Goal: Task Accomplishment & Management: Use online tool/utility

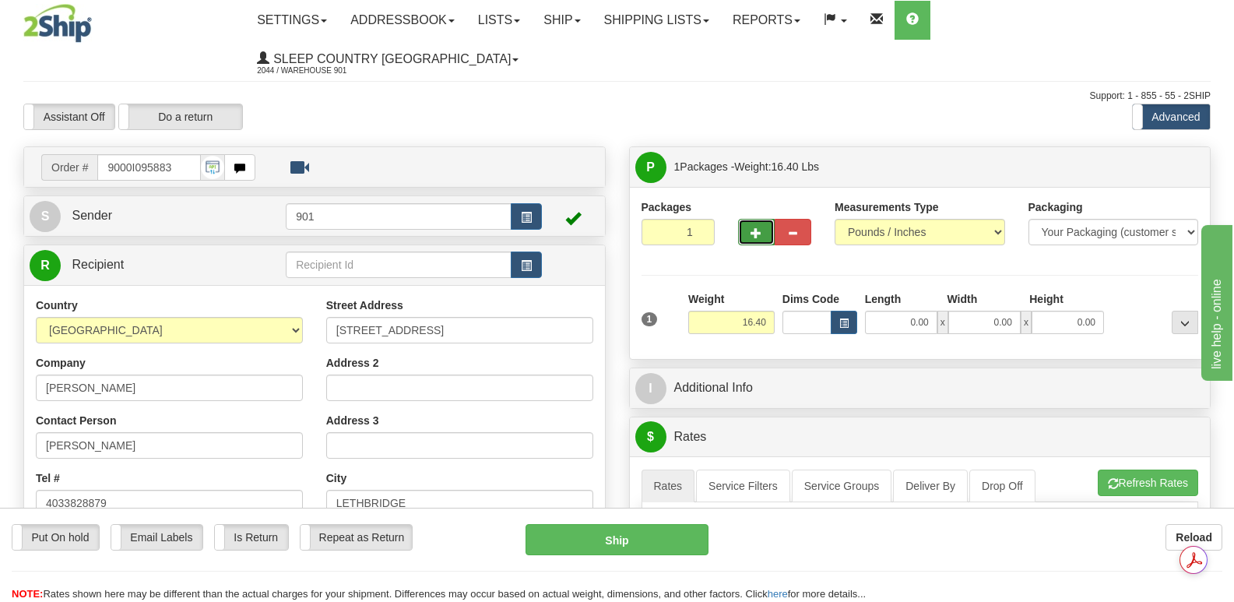
click at [758, 228] on span "button" at bounding box center [756, 233] width 11 height 10
type input "2"
click at [876, 311] on input "0.00" at bounding box center [901, 322] width 72 height 23
type input "18.00"
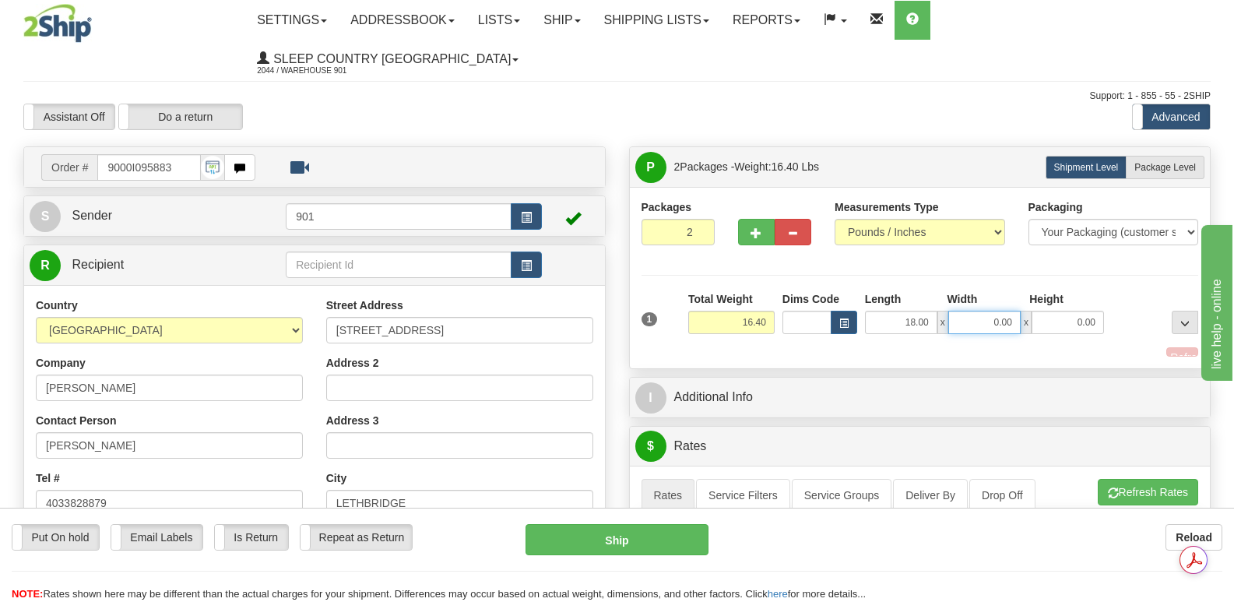
click at [962, 311] on input "0.00" at bounding box center [984, 322] width 72 height 23
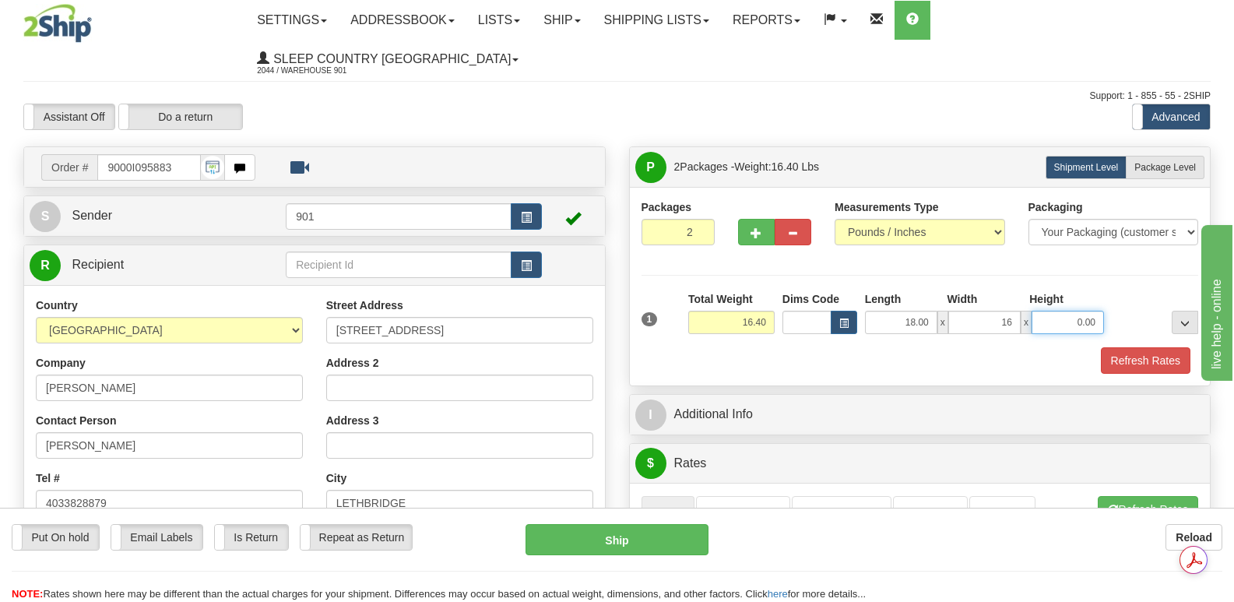
type input "16.00"
click at [1050, 311] on input "0.00" at bounding box center [1068, 322] width 72 height 23
type input "8.00"
drag, startPoint x: 1152, startPoint y: 322, endPoint x: 1140, endPoint y: 318, distance: 12.8
click at [1151, 347] on button "Refresh Rates" at bounding box center [1146, 360] width 90 height 26
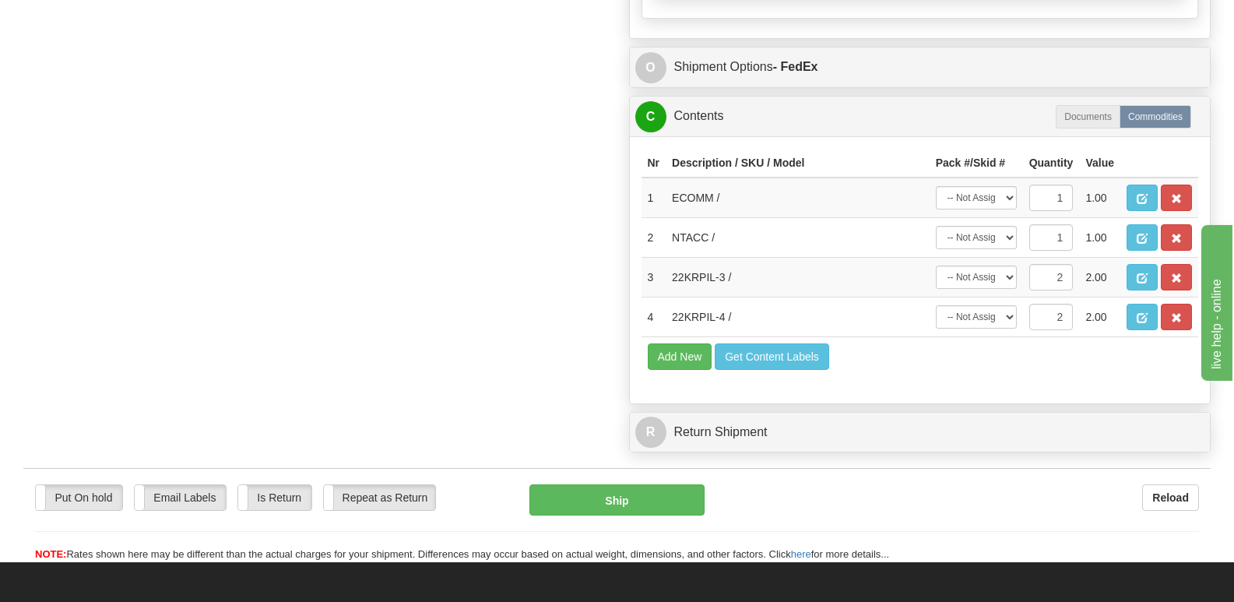
scroll to position [1012, 0]
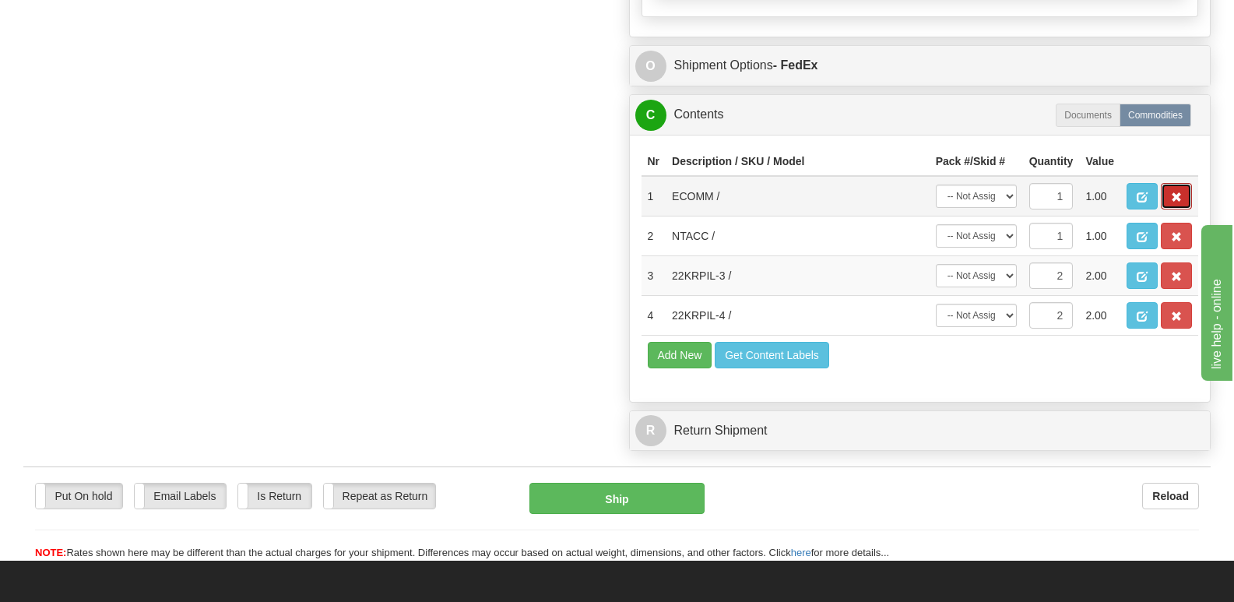
click at [1177, 192] on span "button" at bounding box center [1176, 197] width 11 height 10
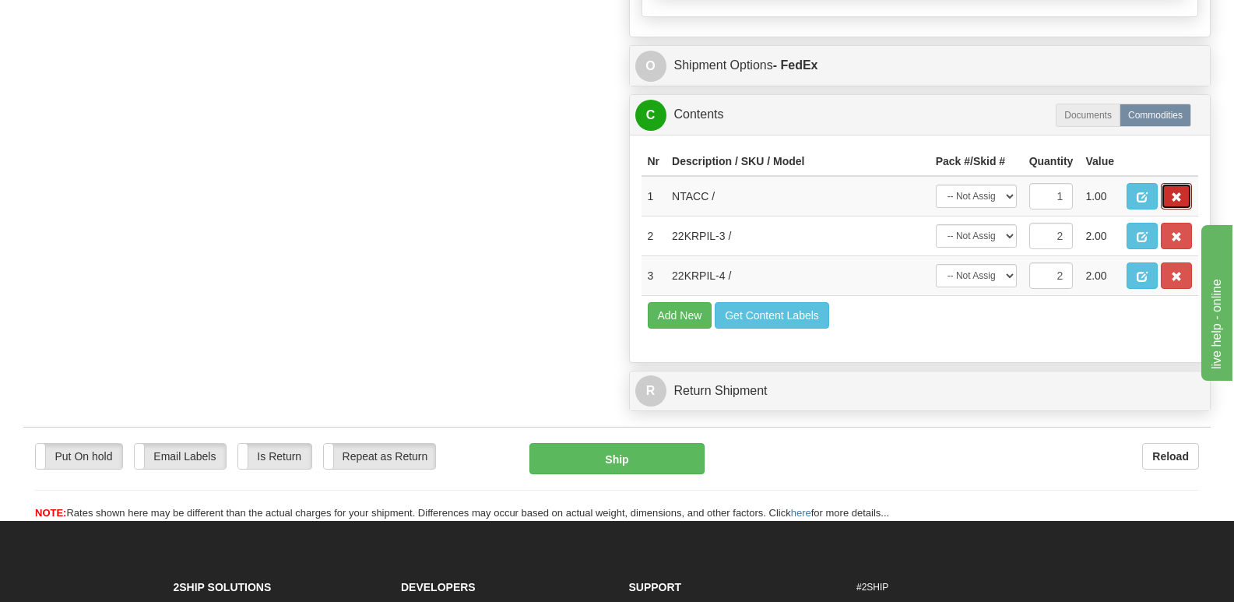
click at [1177, 192] on span "button" at bounding box center [1176, 197] width 11 height 10
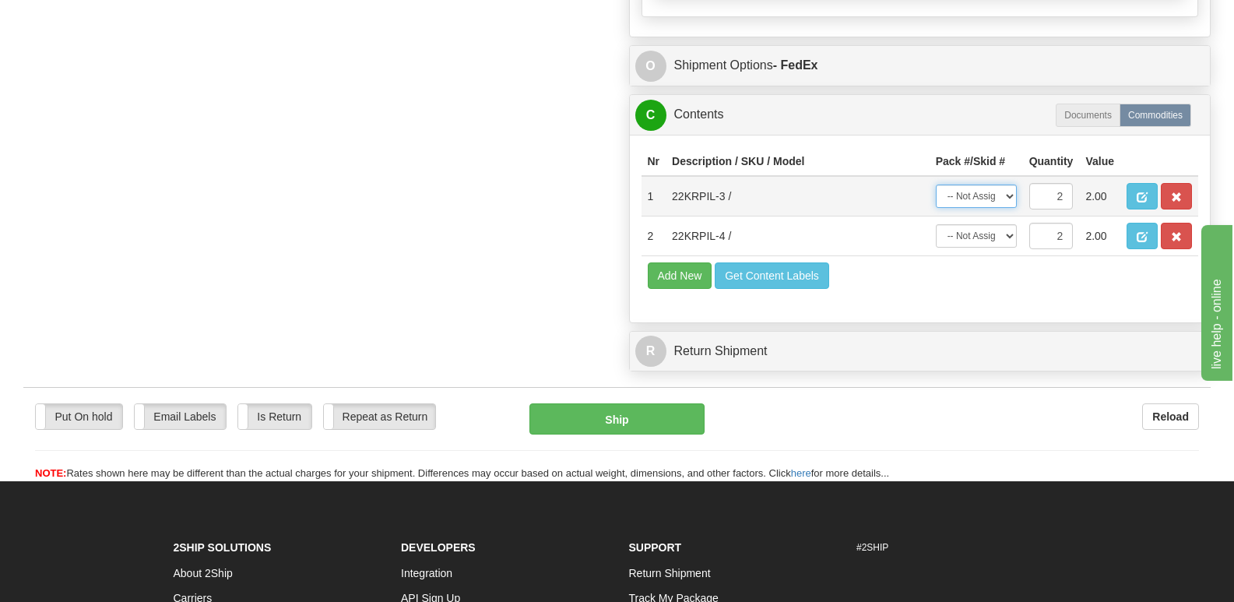
click at [1011, 185] on select "-- Not Assigned -- Package 1 Package 2 Split" at bounding box center [976, 196] width 81 height 23
select select "0"
click at [936, 185] on select "-- Not Assigned -- Package 1 Package 2 Split" at bounding box center [976, 196] width 81 height 23
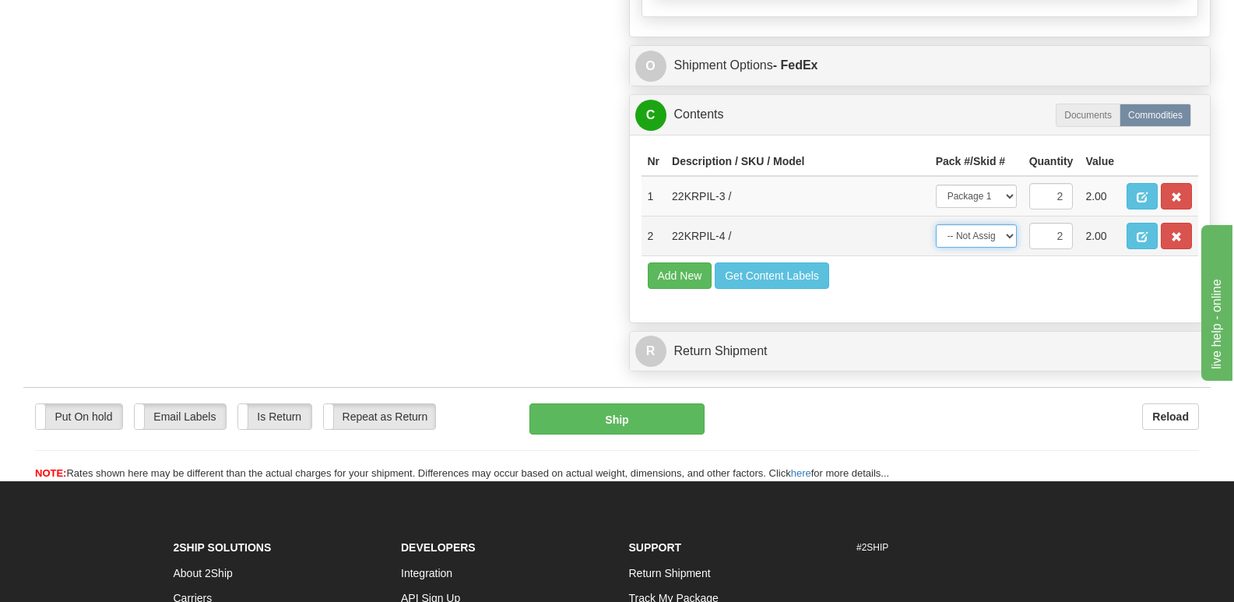
drag, startPoint x: 1010, startPoint y: 199, endPoint x: 1013, endPoint y: 206, distance: 8.4
click at [1010, 224] on select "-- Not Assigned -- Package 1 Package 2 Split" at bounding box center [976, 235] width 81 height 23
select select "1"
click at [936, 224] on select "-- Not Assigned -- Package 1 Package 2 Split" at bounding box center [976, 235] width 81 height 23
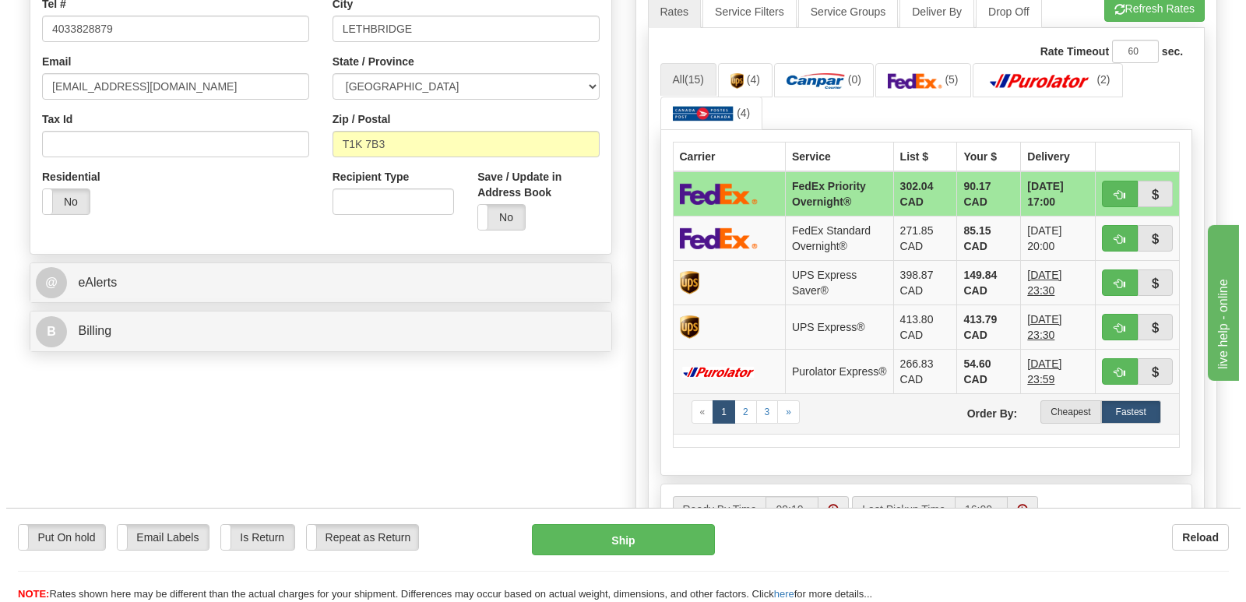
scroll to position [389, 0]
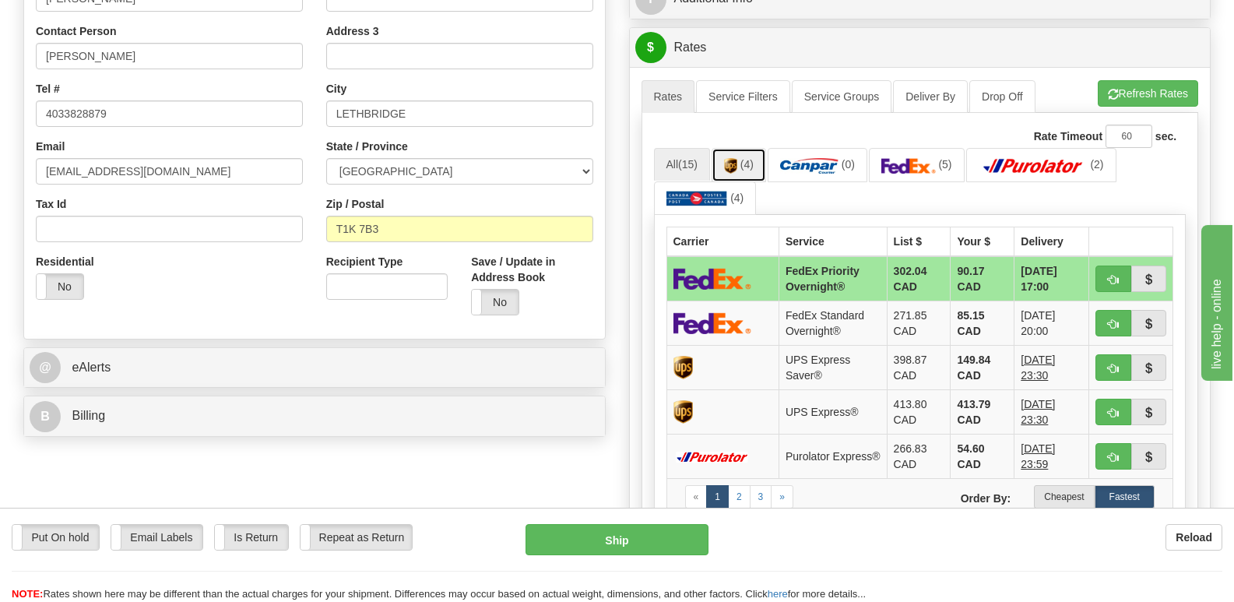
click at [742, 148] on link "(4)" at bounding box center [739, 164] width 54 height 33
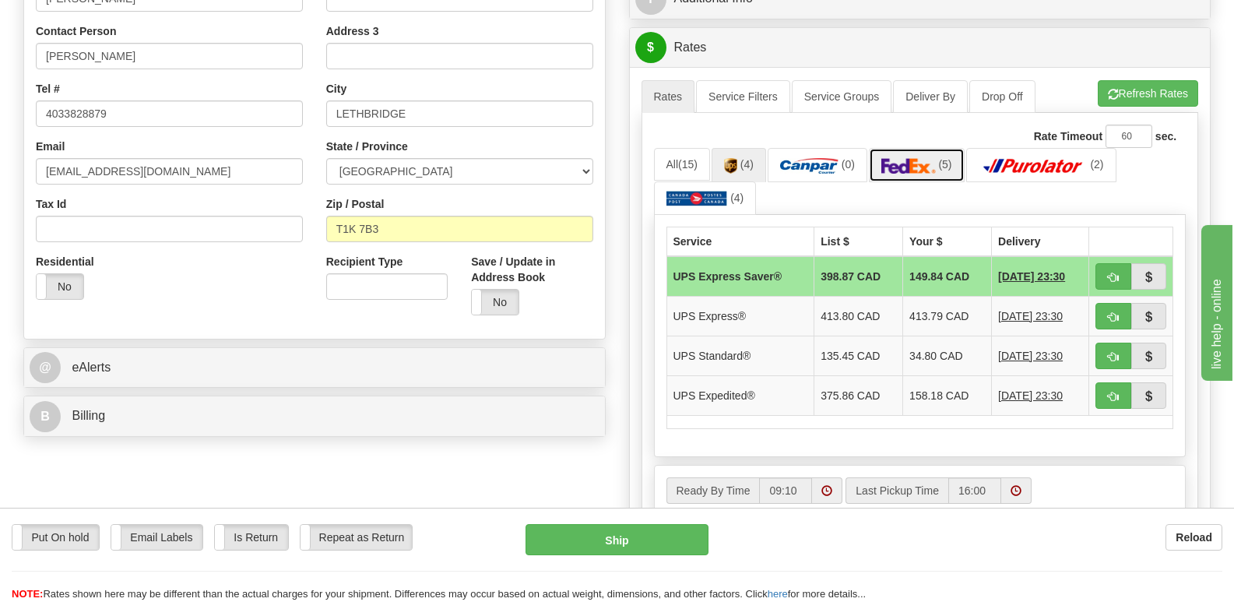
click at [914, 158] on img at bounding box center [908, 166] width 54 height 16
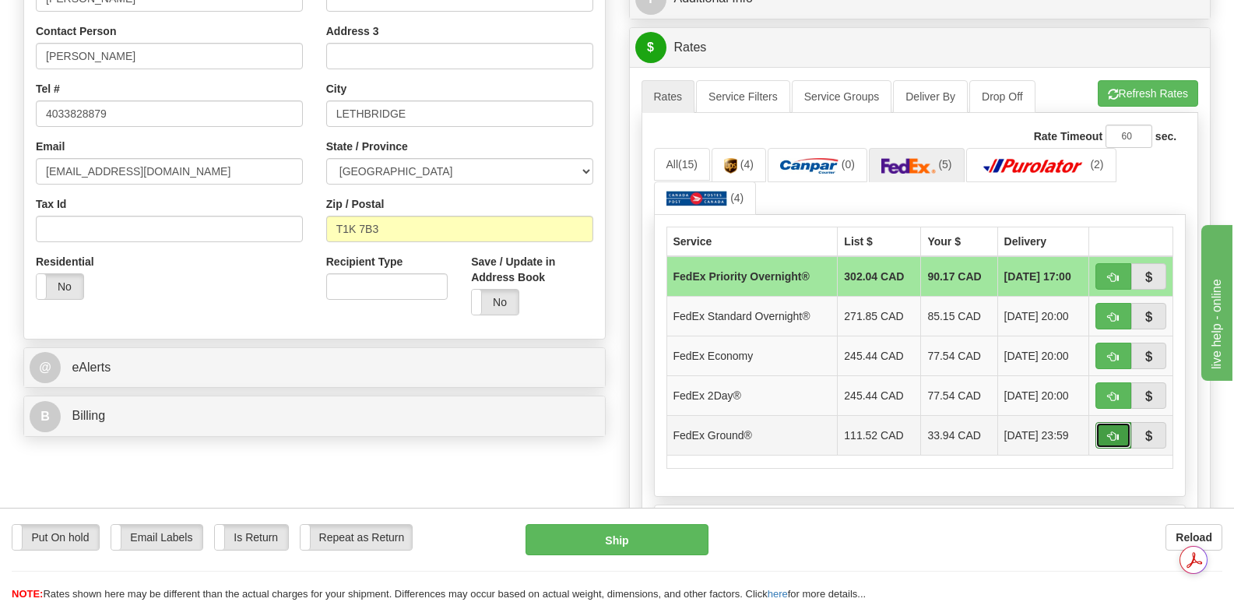
click at [1110, 431] on span "button" at bounding box center [1113, 436] width 11 height 10
type input "92"
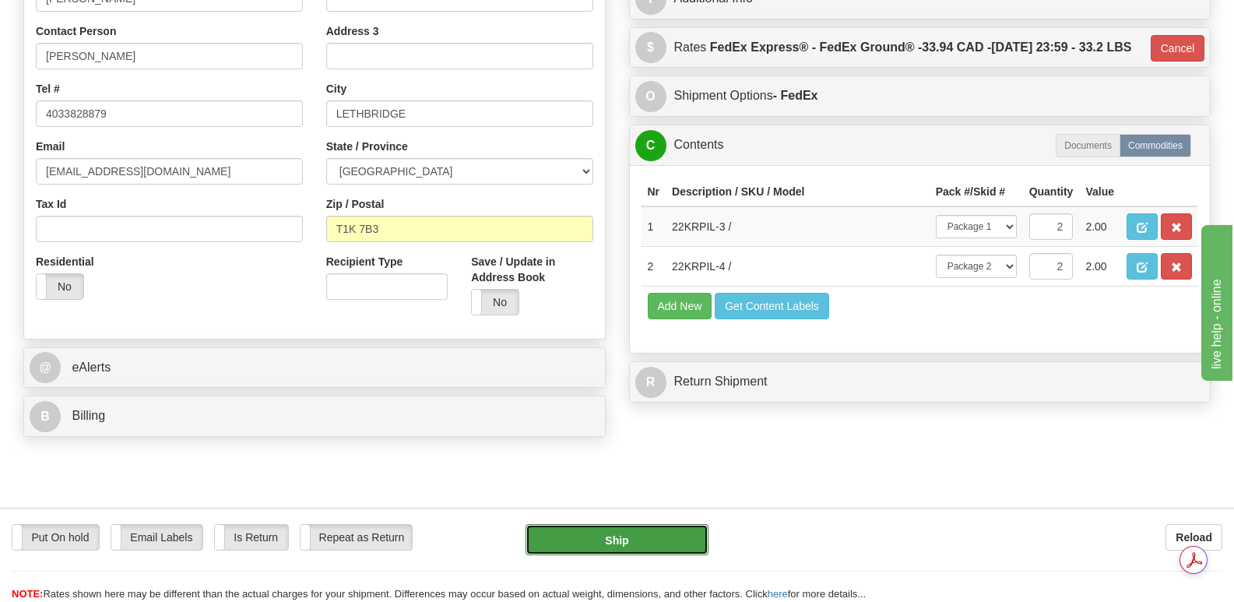
click at [620, 533] on button "Ship" at bounding box center [617, 539] width 182 height 31
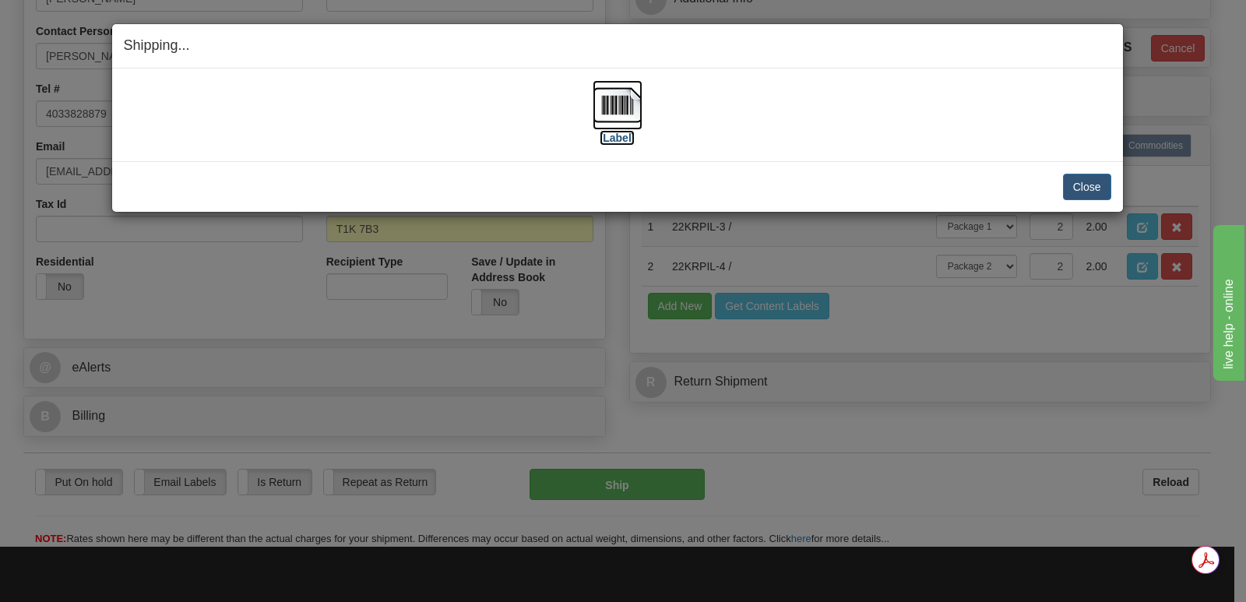
click at [614, 101] on img at bounding box center [617, 105] width 50 height 50
click at [1093, 181] on button "Close" at bounding box center [1087, 187] width 48 height 26
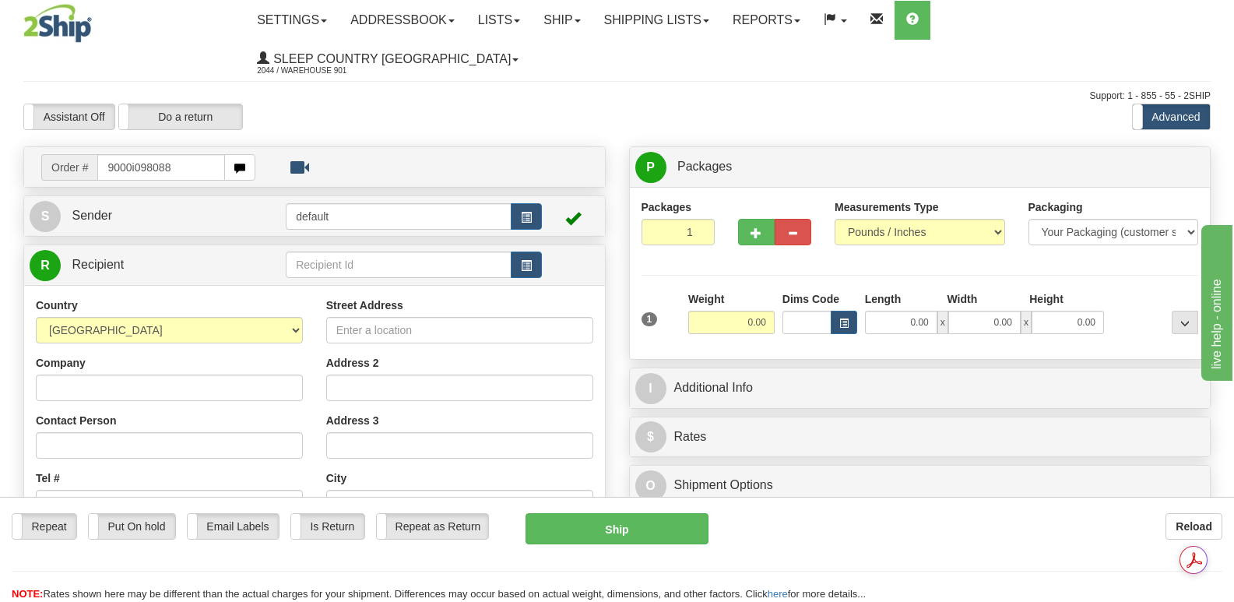
type input "9000i098088"
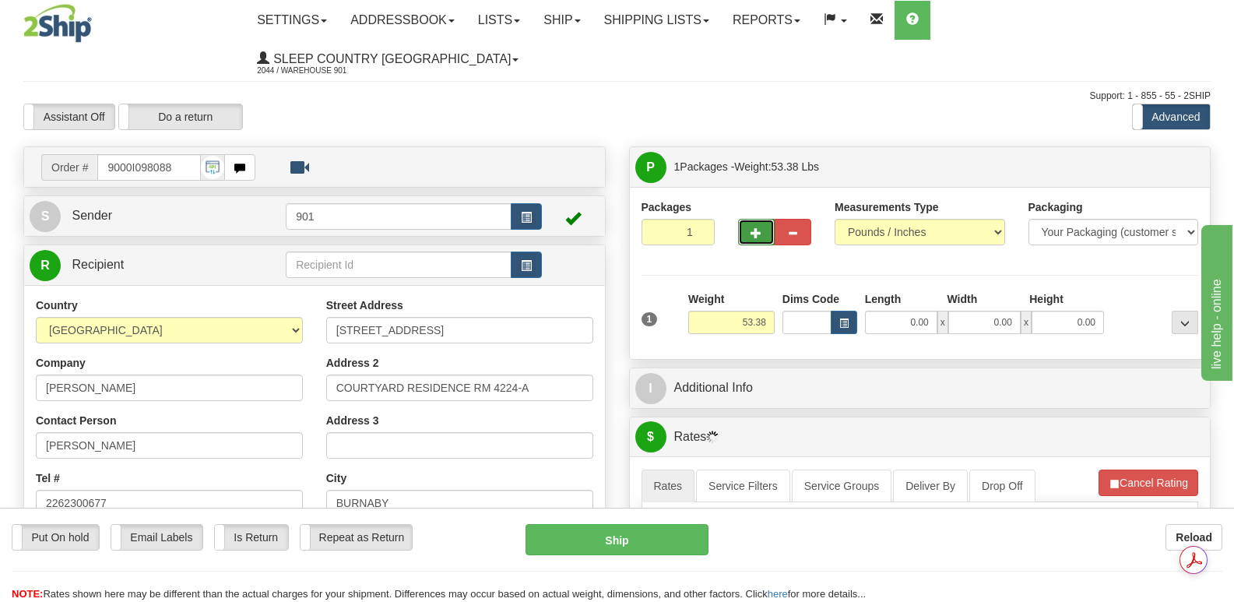
click at [751, 219] on button "button" at bounding box center [756, 232] width 37 height 26
type input "2"
click at [1162, 162] on span "Package Level" at bounding box center [1165, 167] width 62 height 11
radio input "true"
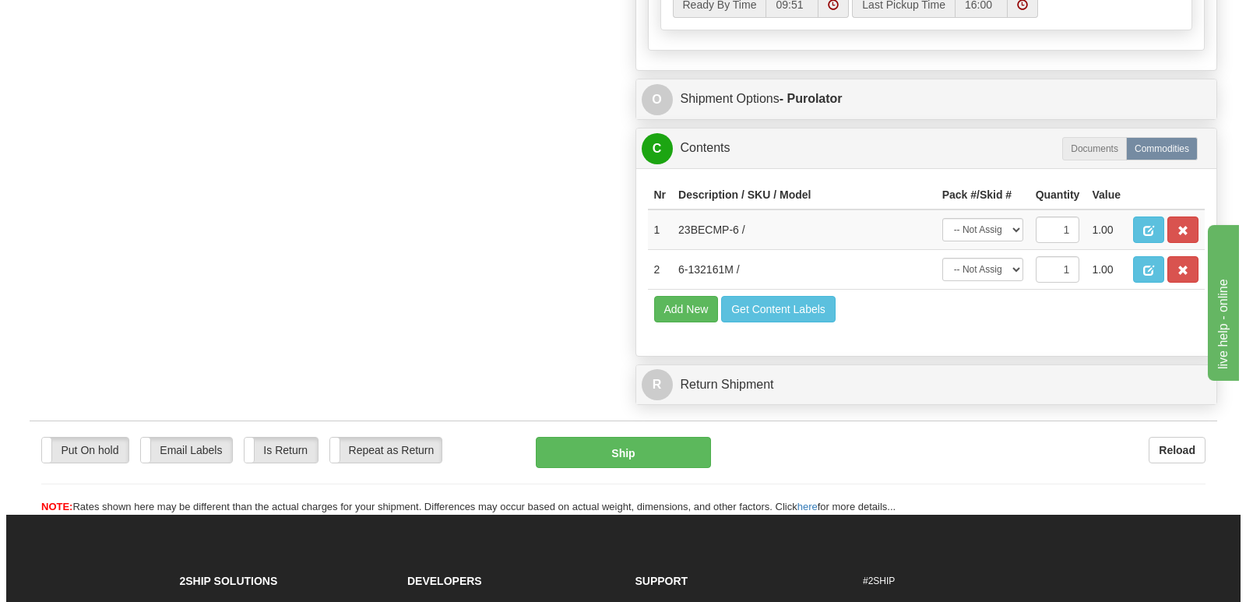
scroll to position [1090, 0]
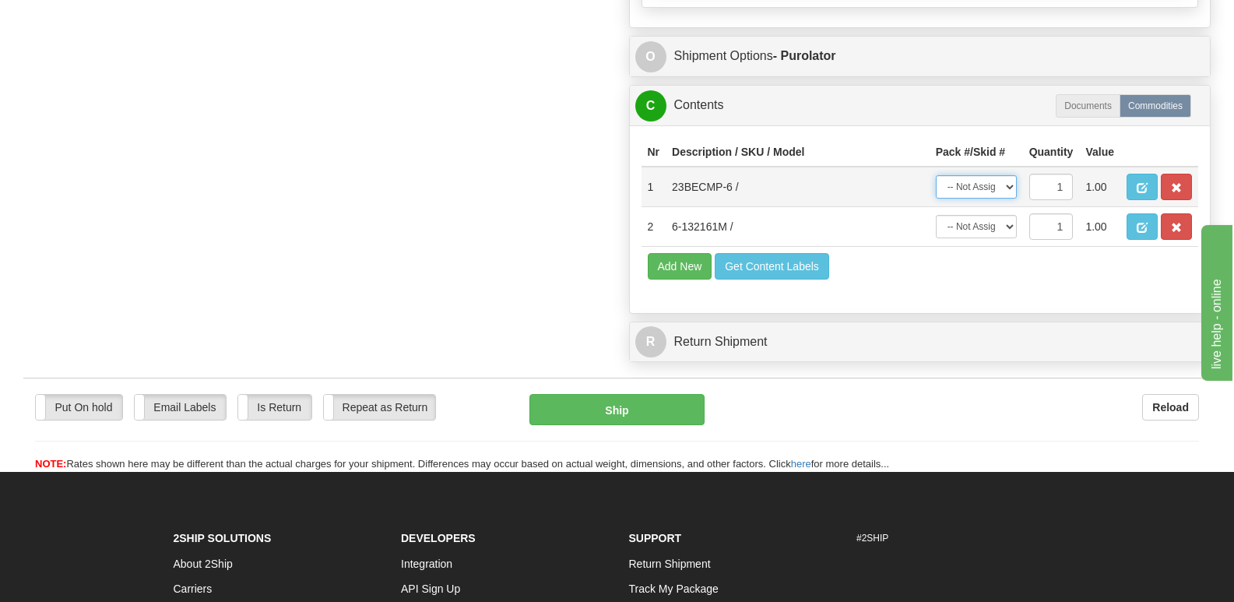
click at [1007, 175] on select "-- Not Assigned -- Package 1 Package 2" at bounding box center [976, 186] width 81 height 23
select select "0"
click at [936, 175] on select "-- Not Assigned -- Package 1 Package 2" at bounding box center [976, 186] width 81 height 23
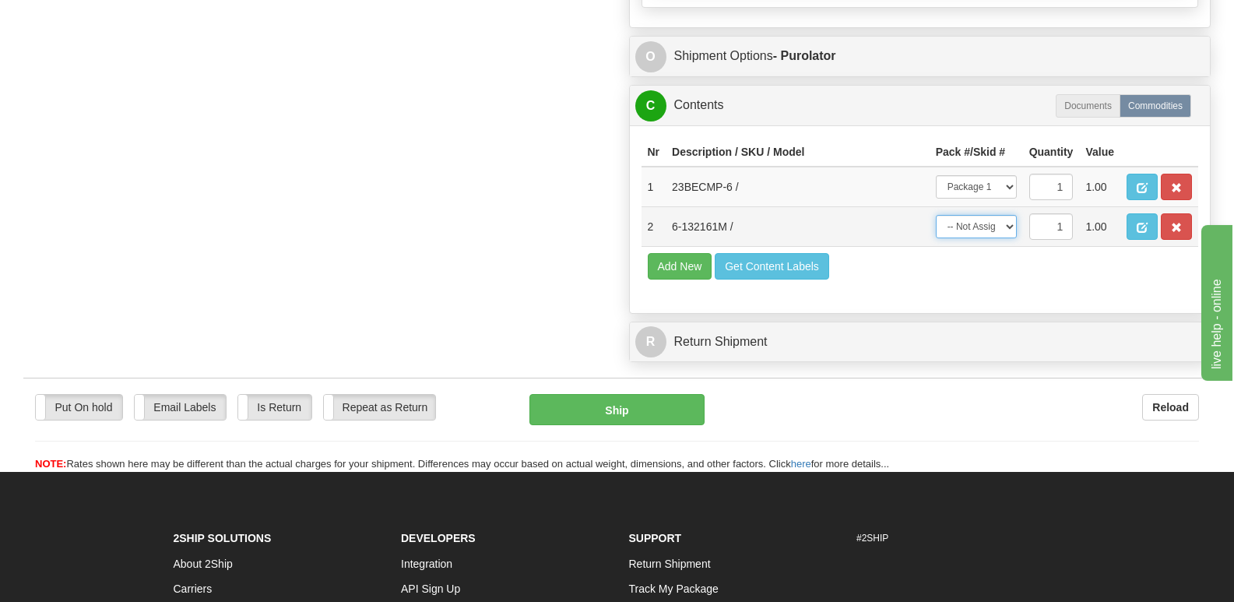
drag, startPoint x: 1011, startPoint y: 186, endPoint x: 1010, endPoint y: 198, distance: 11.8
click at [1011, 215] on select "-- Not Assigned -- Package 1 Package 2" at bounding box center [976, 226] width 81 height 23
select select "1"
click at [936, 215] on select "-- Not Assigned -- Package 1 Package 2" at bounding box center [976, 226] width 81 height 23
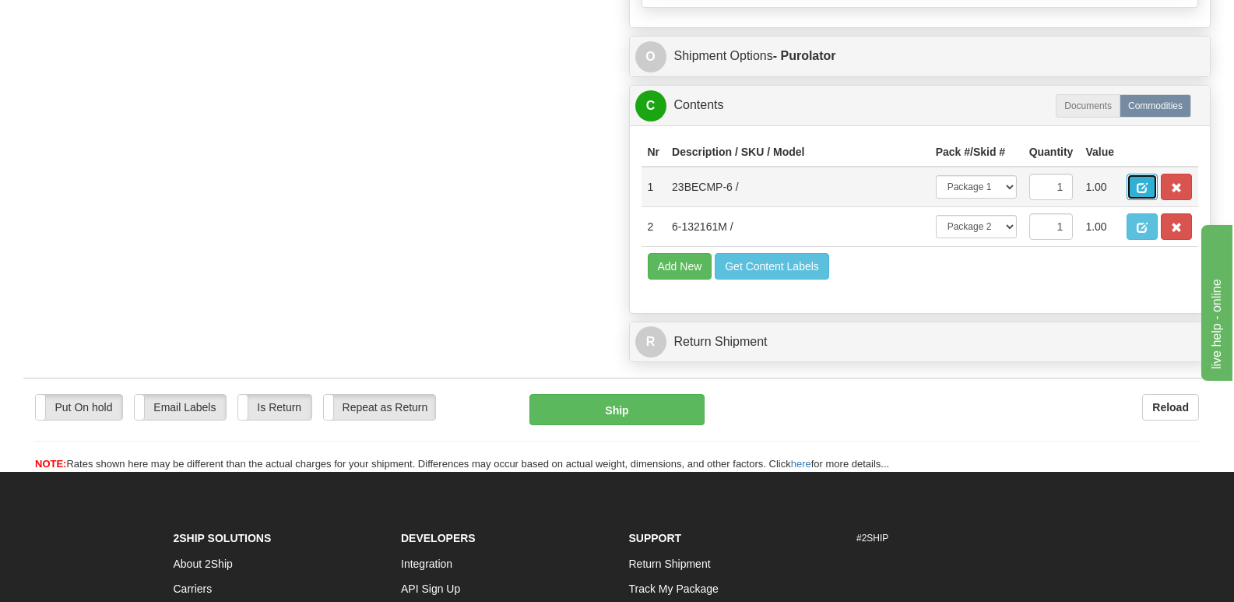
click at [1139, 174] on button "button" at bounding box center [1142, 187] width 31 height 26
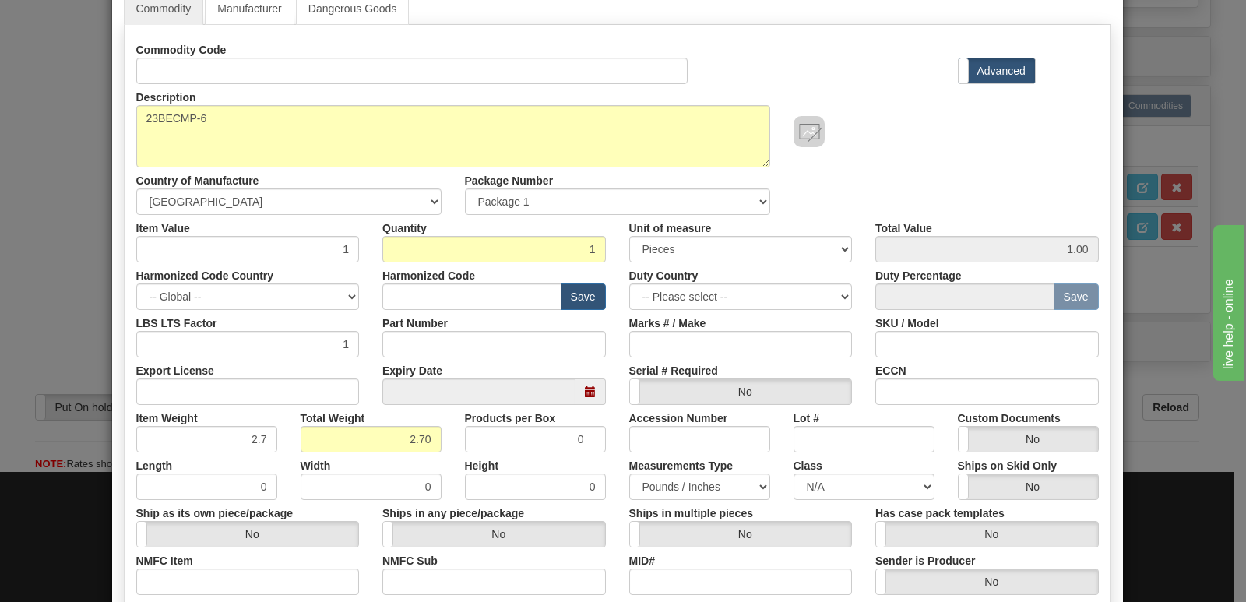
scroll to position [360, 0]
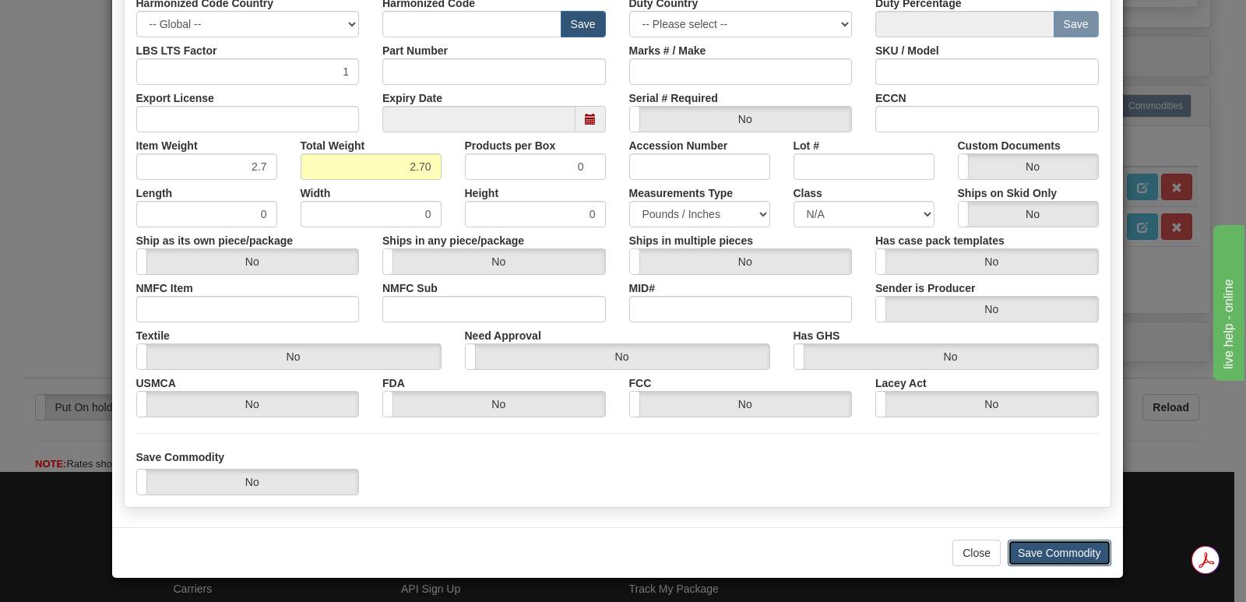
click at [1025, 548] on button "Save Commodity" at bounding box center [1059, 553] width 104 height 26
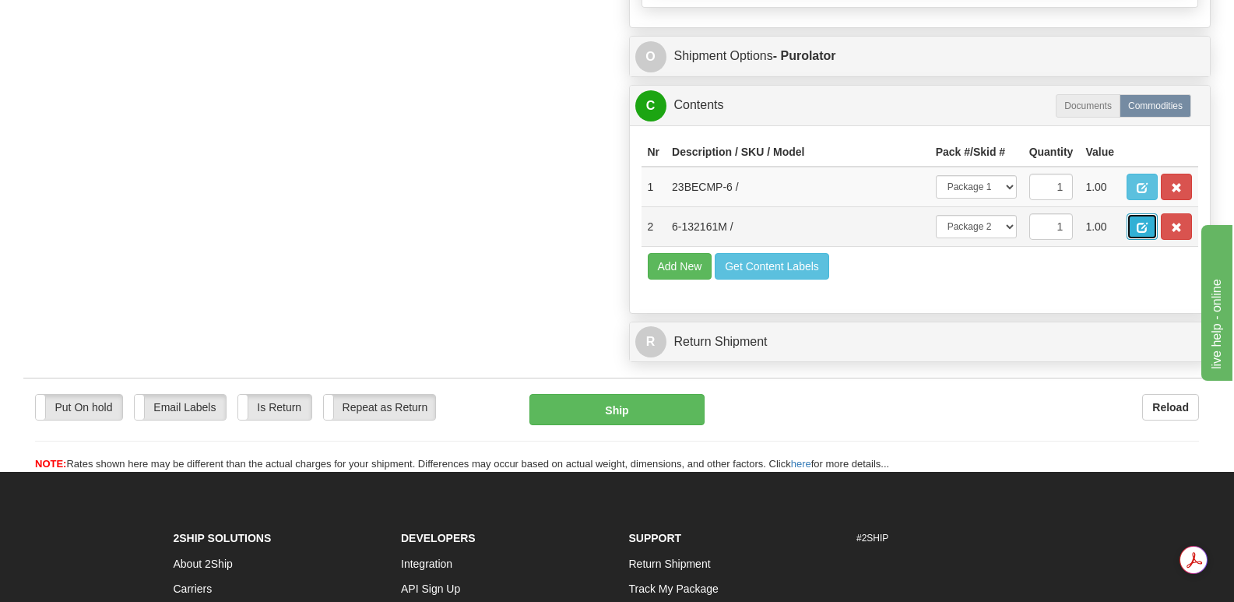
click at [1142, 223] on span "button" at bounding box center [1142, 228] width 11 height 10
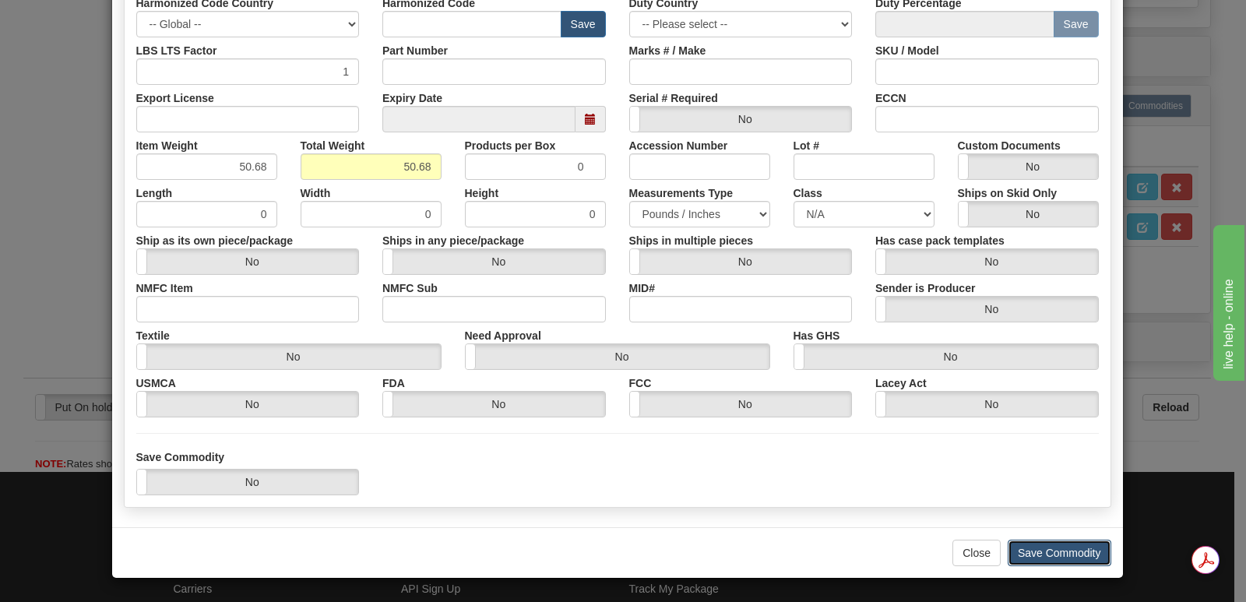
click at [1034, 545] on button "Save Commodity" at bounding box center [1059, 553] width 104 height 26
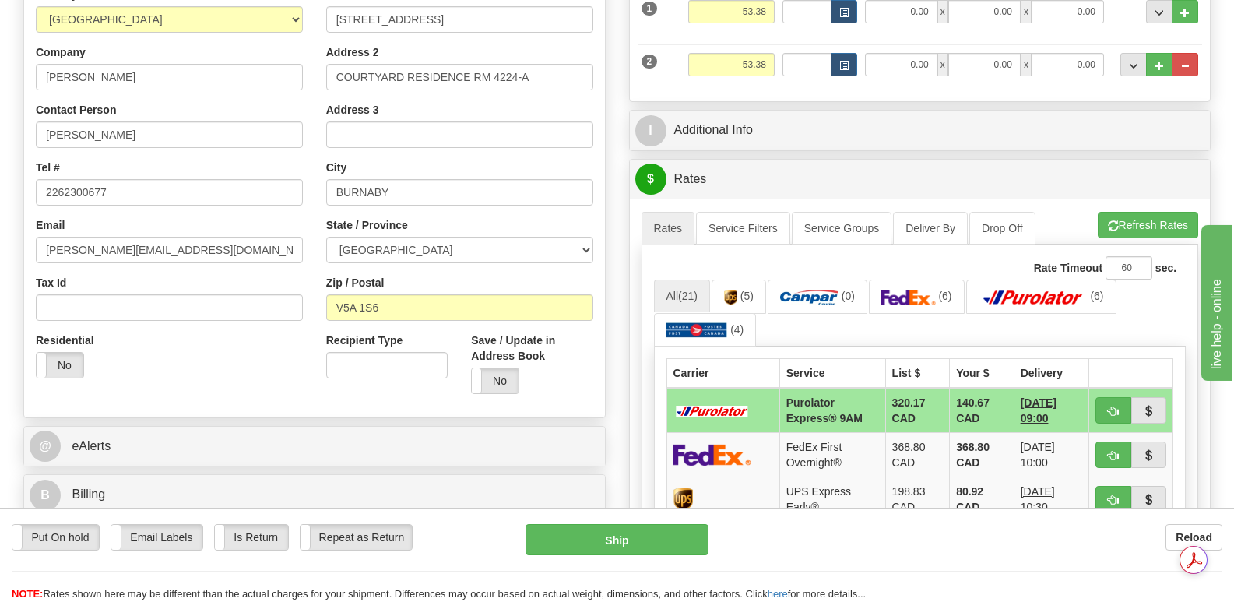
scroll to position [78, 0]
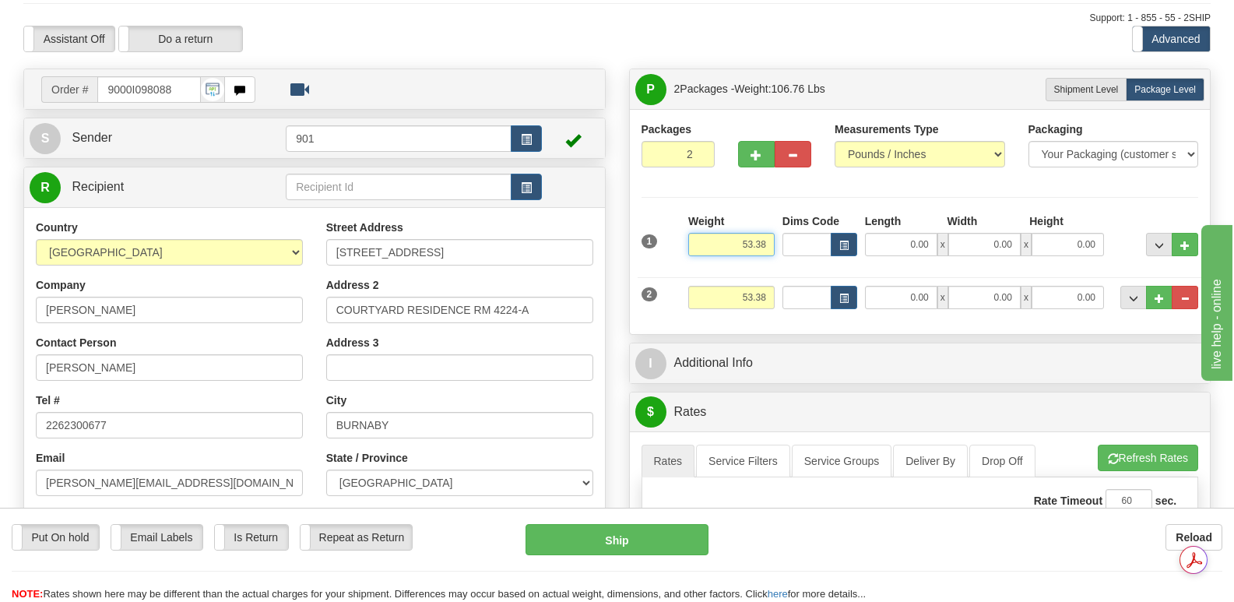
drag, startPoint x: 733, startPoint y: 204, endPoint x: 772, endPoint y: 210, distance: 40.2
click at [772, 233] on input "53.38" at bounding box center [731, 244] width 86 height 23
type input "3.70"
click at [889, 233] on input "0.00" at bounding box center [901, 244] width 72 height 23
type input "14.00"
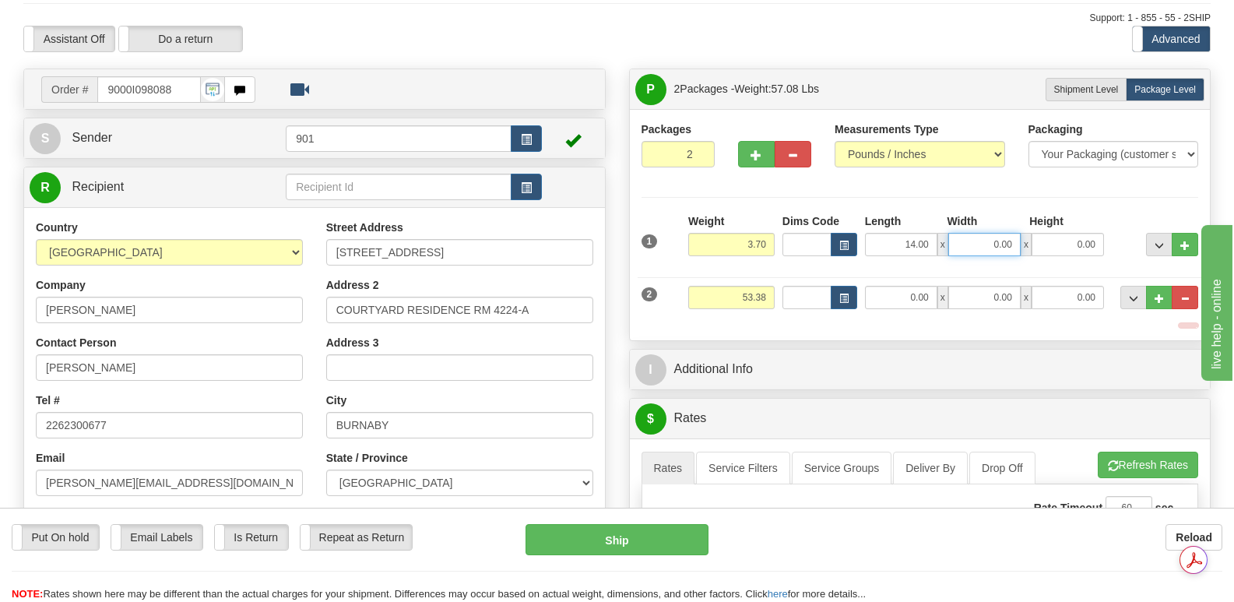
click at [970, 233] on input "0.00" at bounding box center [984, 244] width 72 height 23
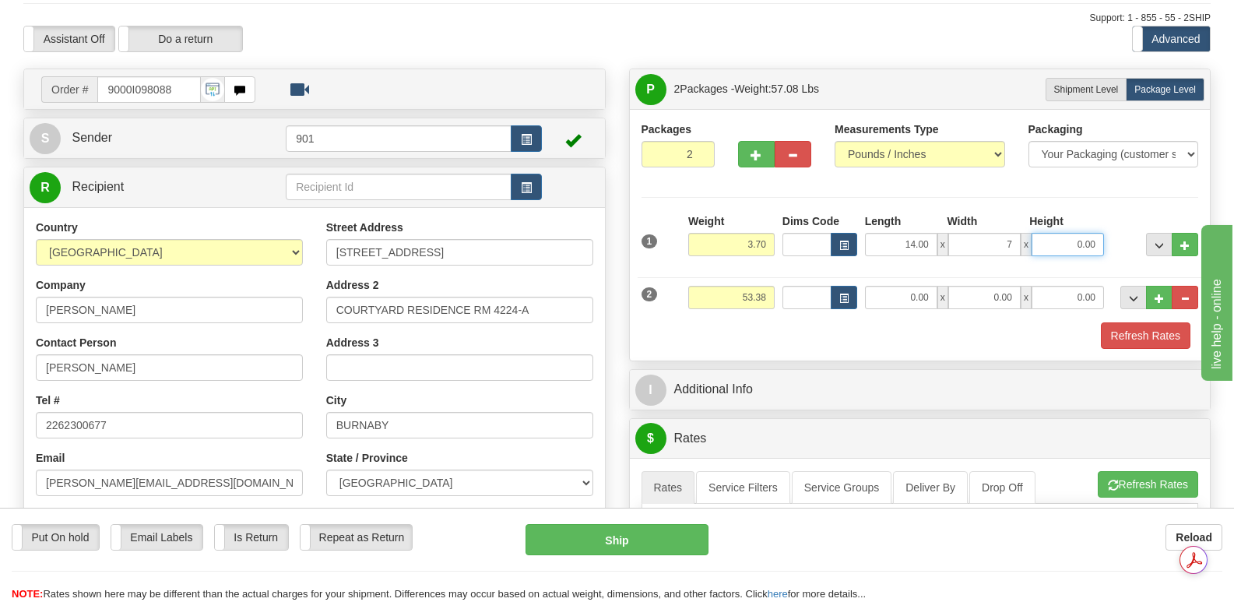
type input "7.00"
click at [1049, 233] on input "0.00" at bounding box center [1068, 244] width 72 height 23
type input "7.00"
drag, startPoint x: 732, startPoint y: 258, endPoint x: 769, endPoint y: 259, distance: 37.4
click at [769, 286] on input "53.38" at bounding box center [731, 297] width 86 height 23
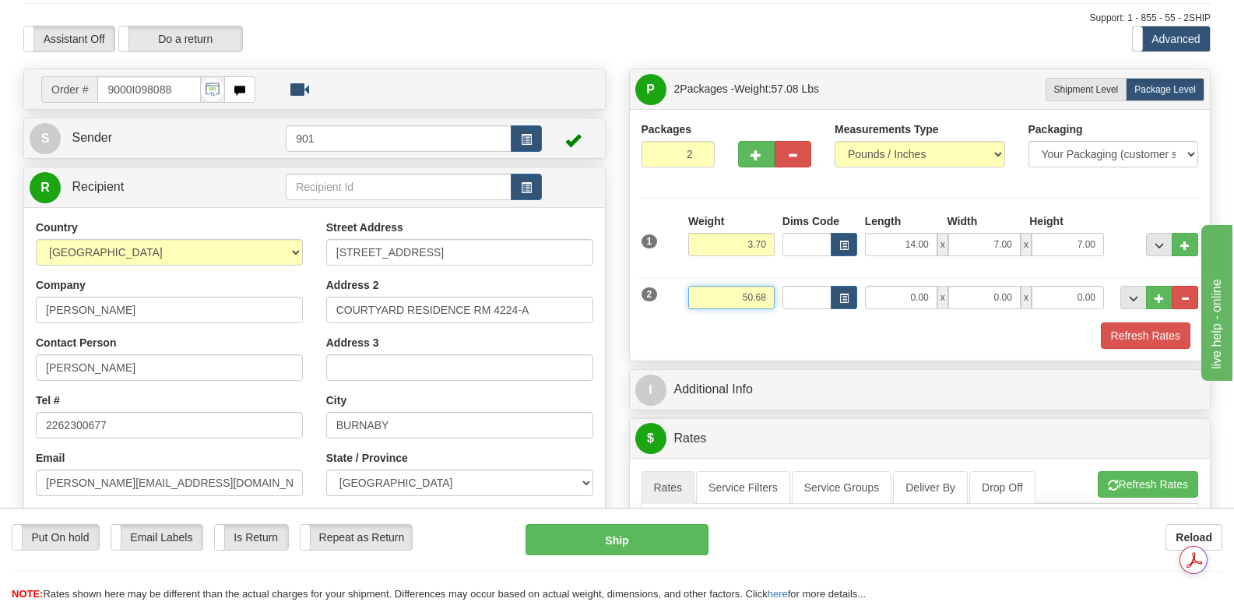
type input "50.68"
click at [892, 286] on input "0.00" at bounding box center [901, 297] width 72 height 23
type input "42.00"
click at [978, 286] on input "0.00" at bounding box center [984, 297] width 72 height 23
type input "17.00"
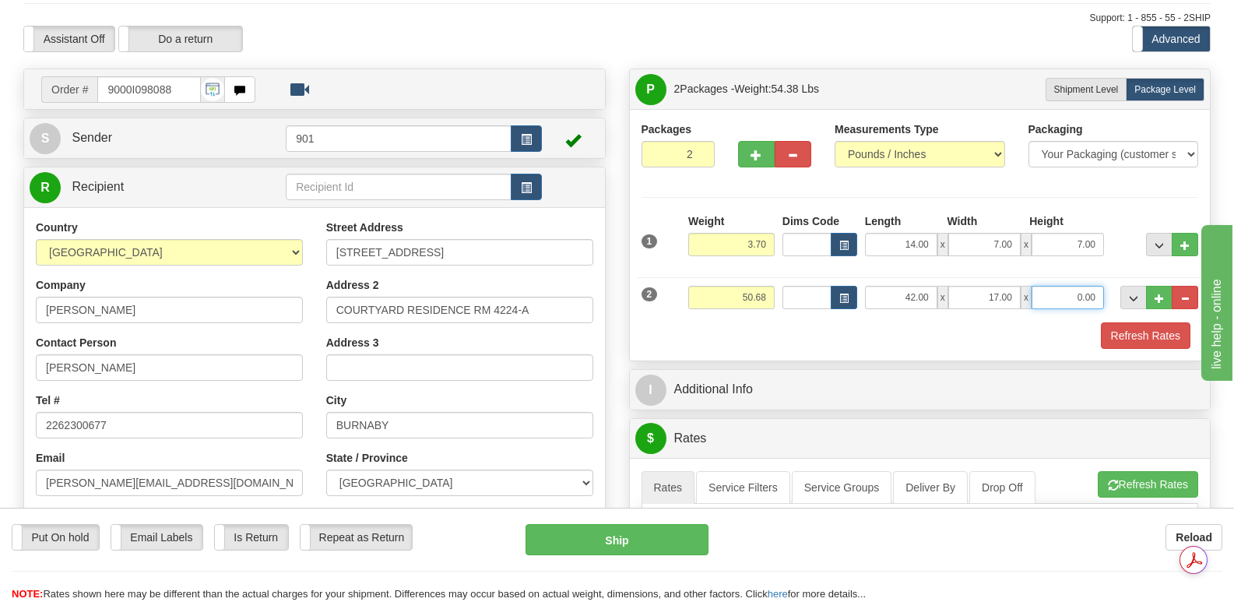
click at [1046, 286] on input "0.00" at bounding box center [1068, 297] width 72 height 23
type input "17.00"
click at [1140, 322] on button "Refresh Rates" at bounding box center [1146, 335] width 90 height 26
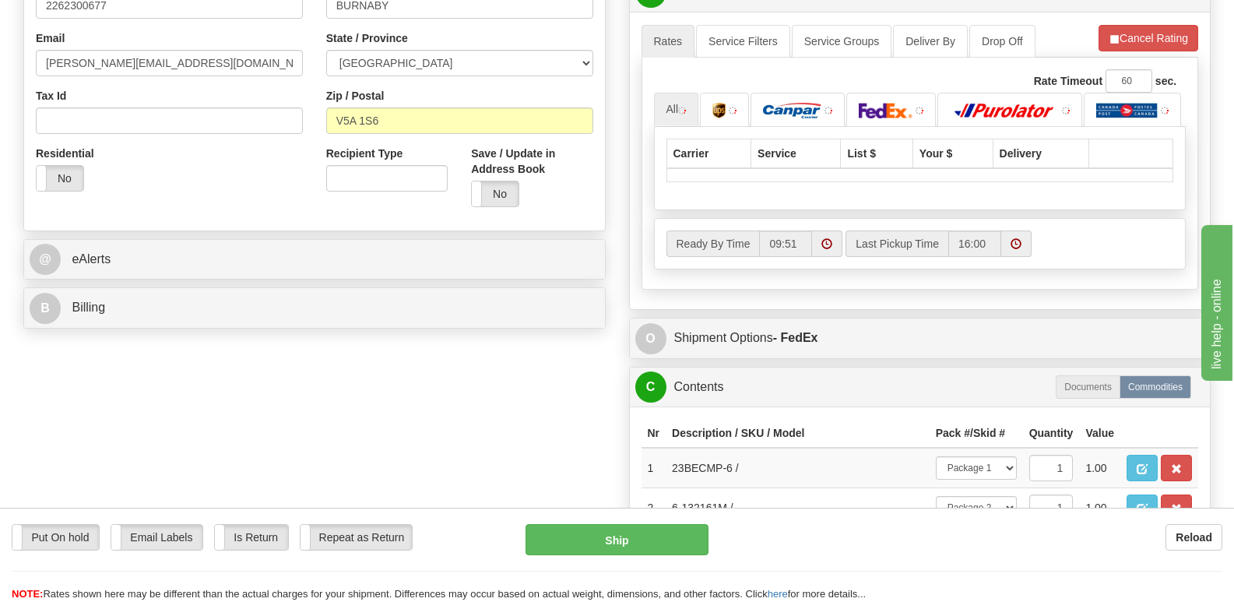
scroll to position [545, 0]
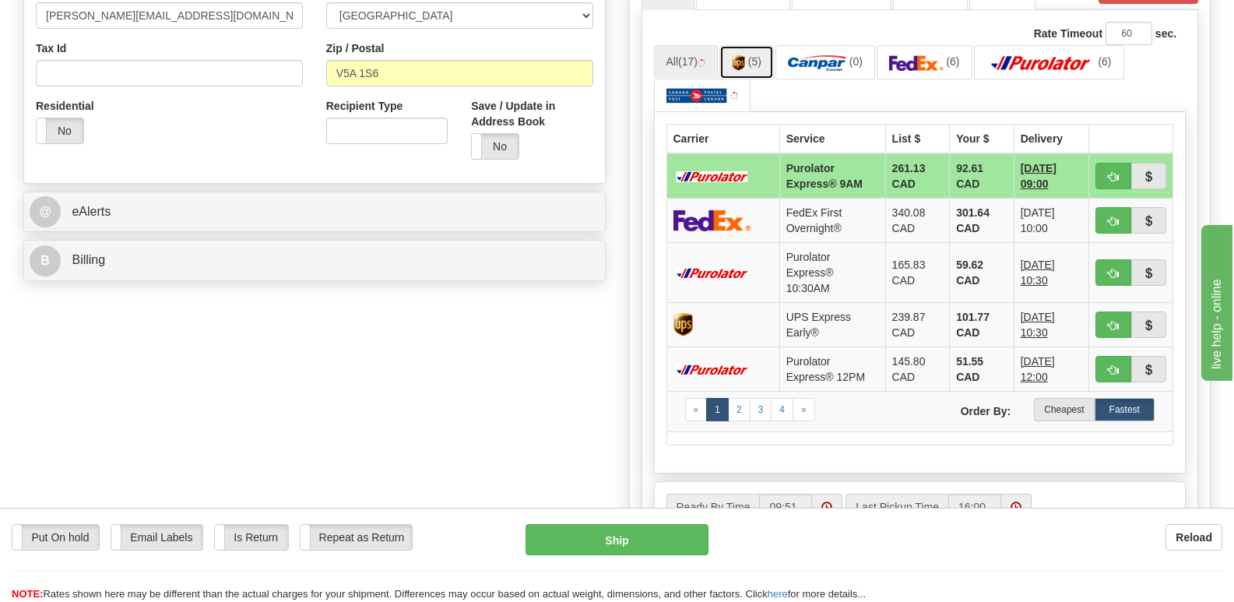
click at [745, 55] on img at bounding box center [738, 63] width 13 height 16
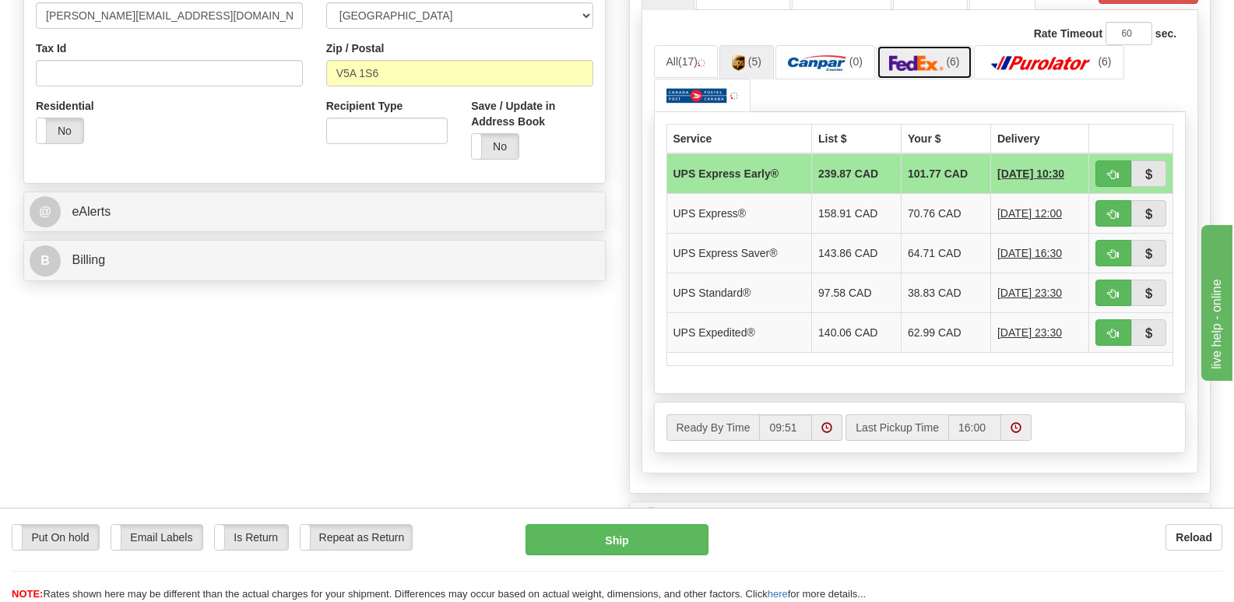
click at [918, 55] on img at bounding box center [916, 63] width 54 height 16
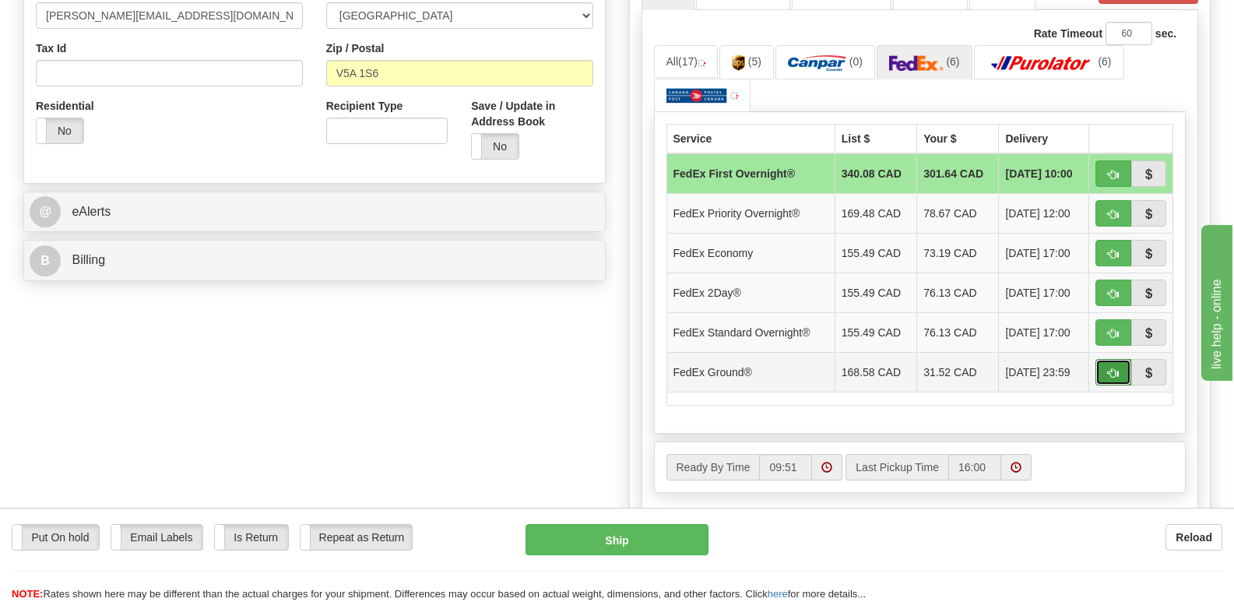
click at [1109, 359] on button "button" at bounding box center [1113, 372] width 36 height 26
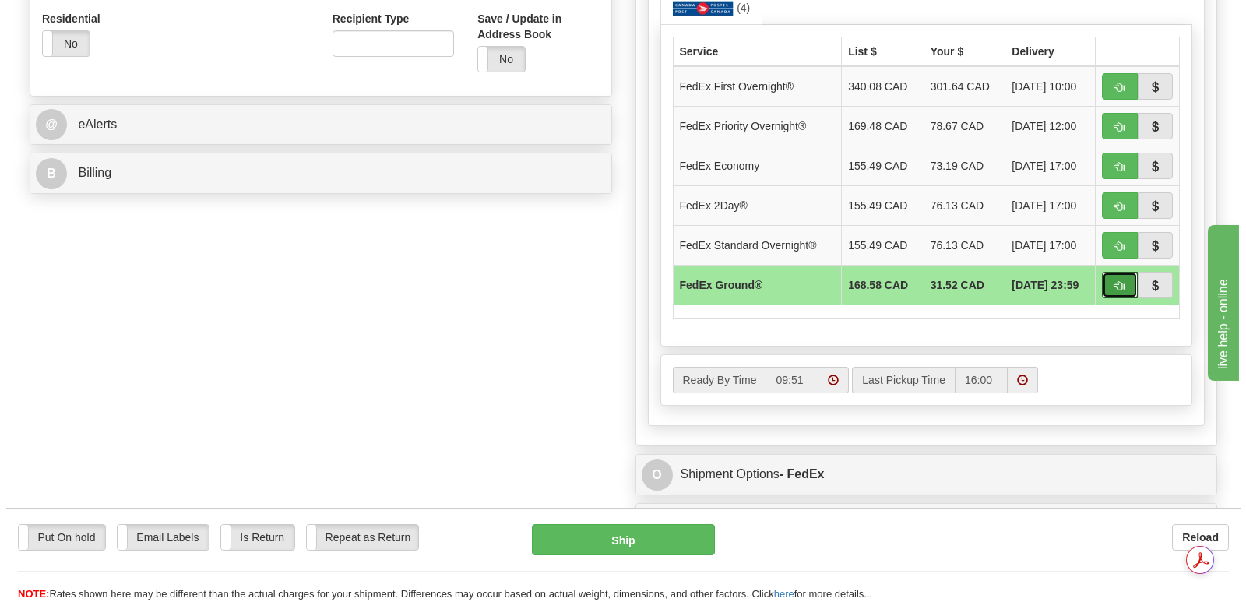
scroll to position [623, 0]
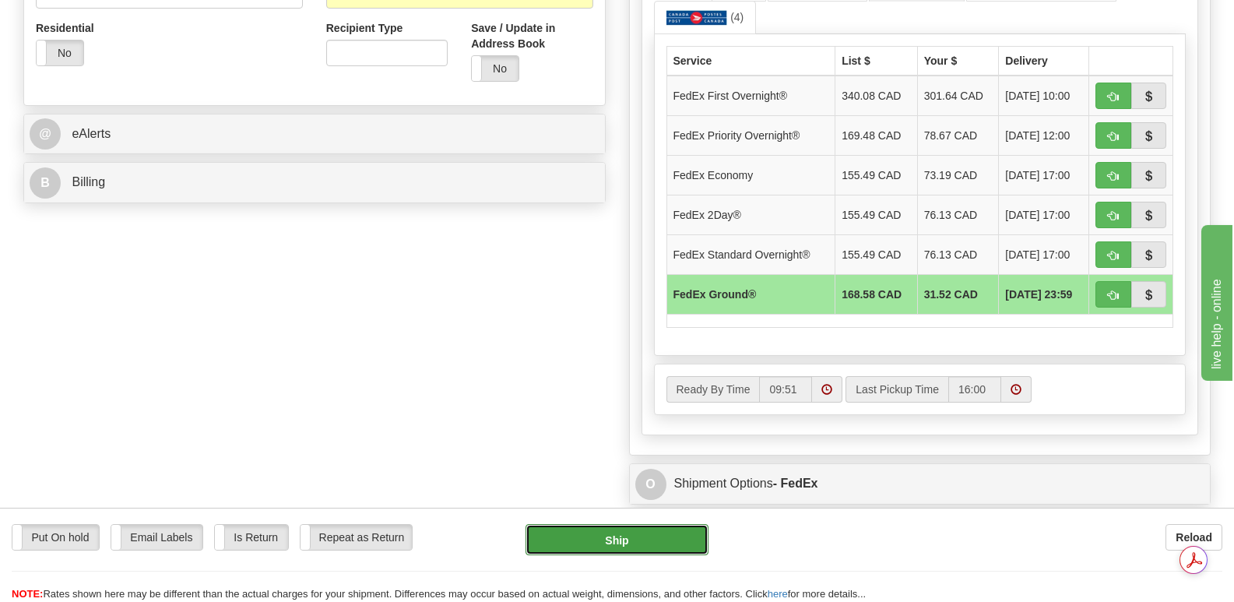
click at [607, 537] on button "Ship" at bounding box center [617, 539] width 182 height 31
type input "92"
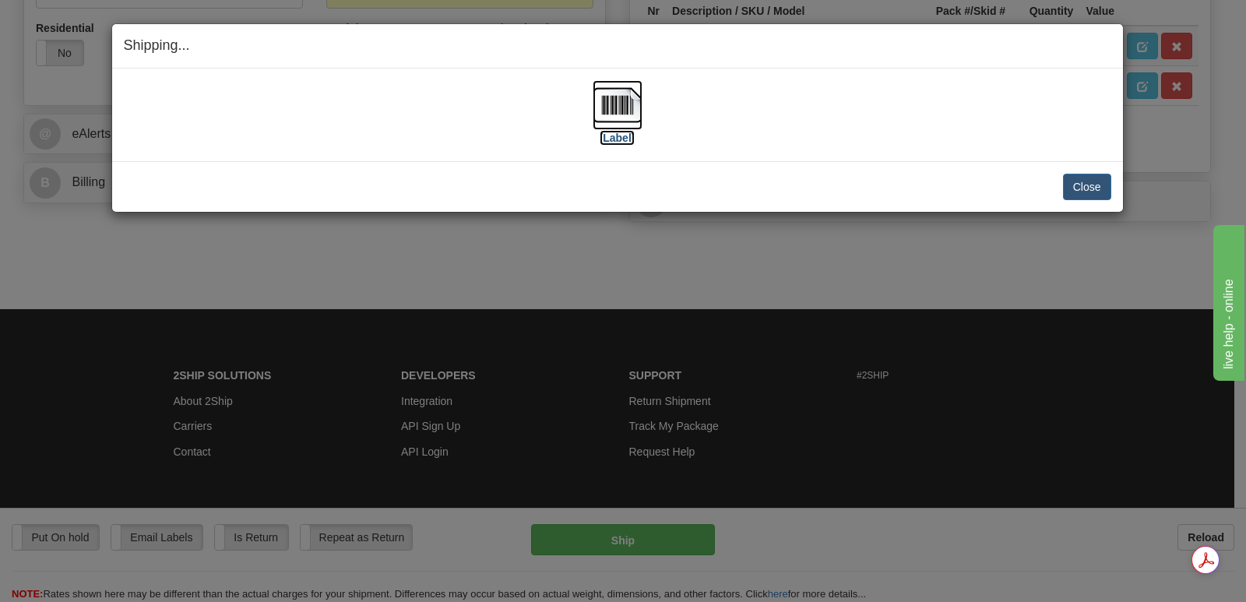
click at [615, 100] on img at bounding box center [617, 105] width 50 height 50
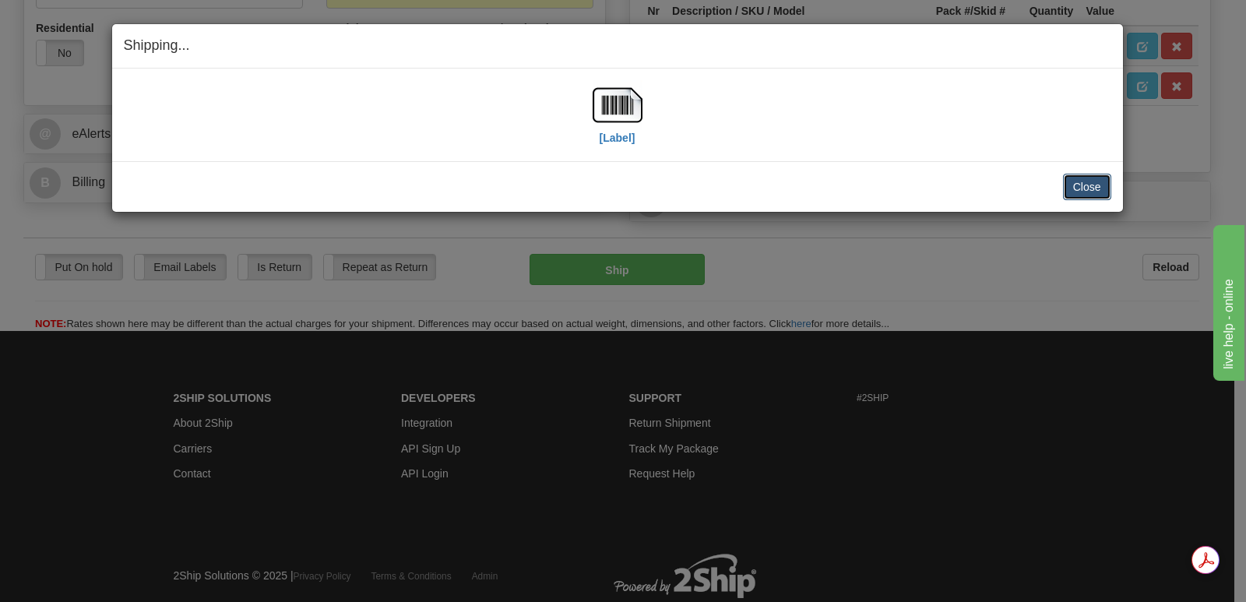
click at [1080, 185] on button "Close" at bounding box center [1087, 187] width 48 height 26
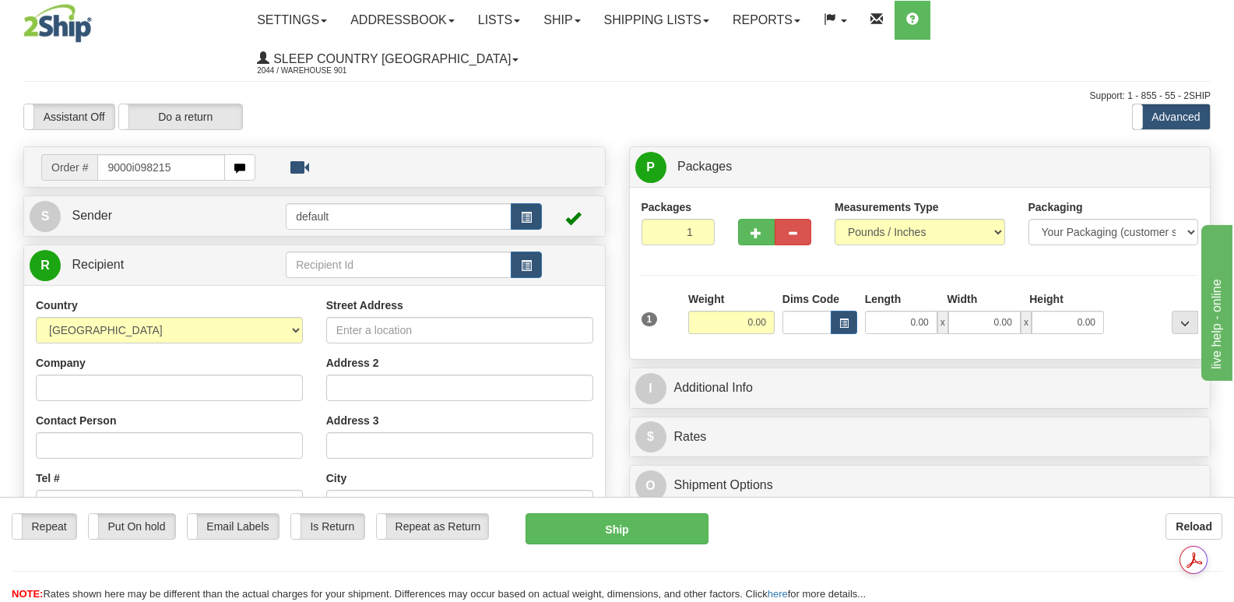
type input "9000i098215"
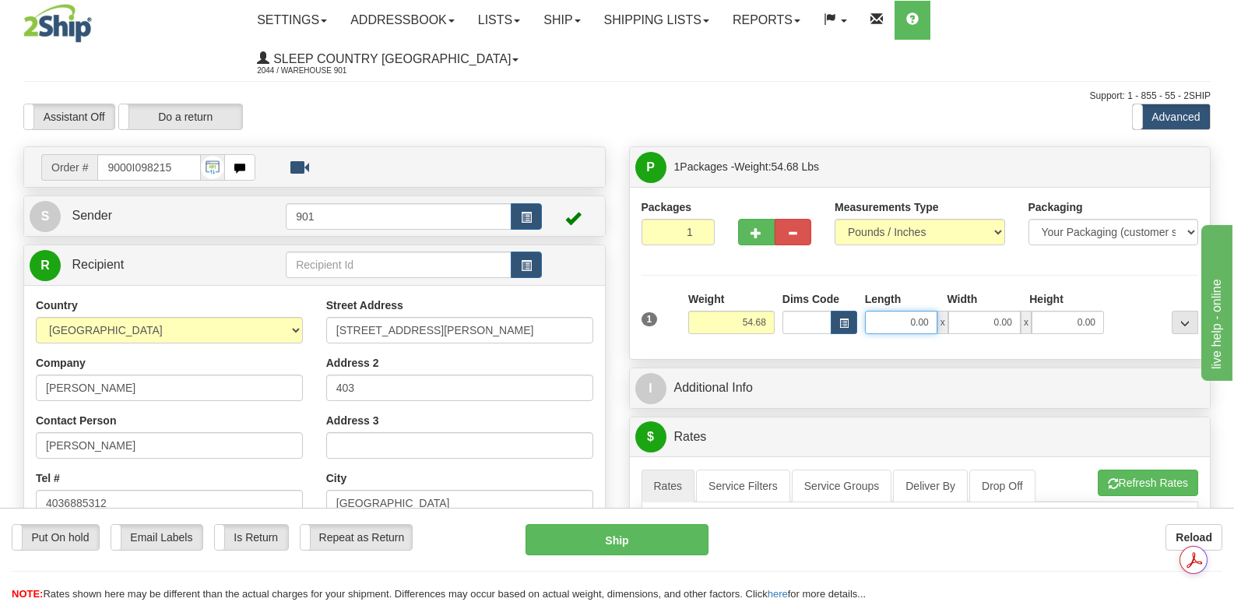
click at [875, 311] on input "0.00" at bounding box center [901, 322] width 72 height 23
type input "42.00"
click at [976, 311] on input "0.00" at bounding box center [984, 322] width 72 height 23
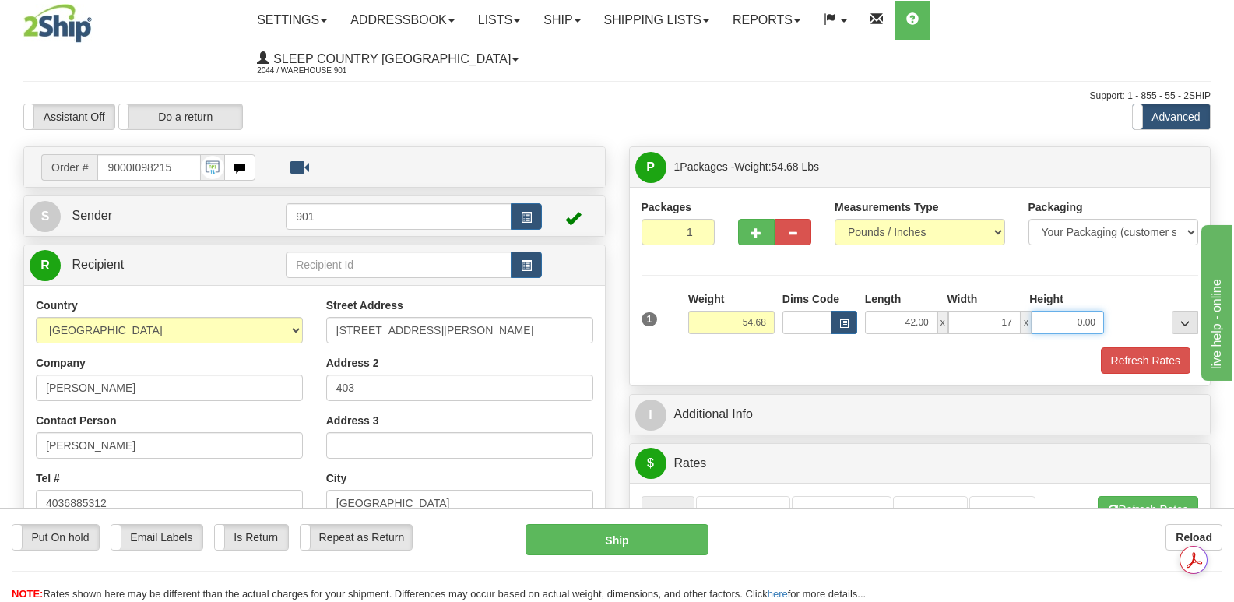
type input "17.00"
click at [1051, 311] on input "0.00" at bounding box center [1068, 322] width 72 height 23
type input "17.00"
click at [1134, 347] on button "Refresh Rates" at bounding box center [1146, 360] width 90 height 26
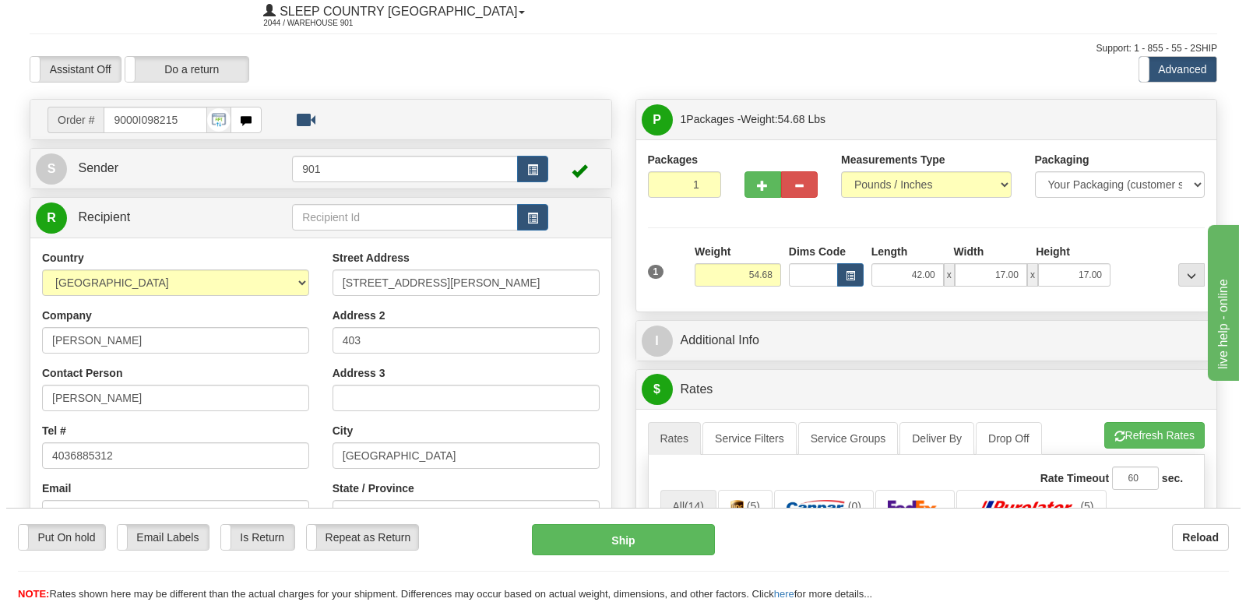
scroll to position [389, 0]
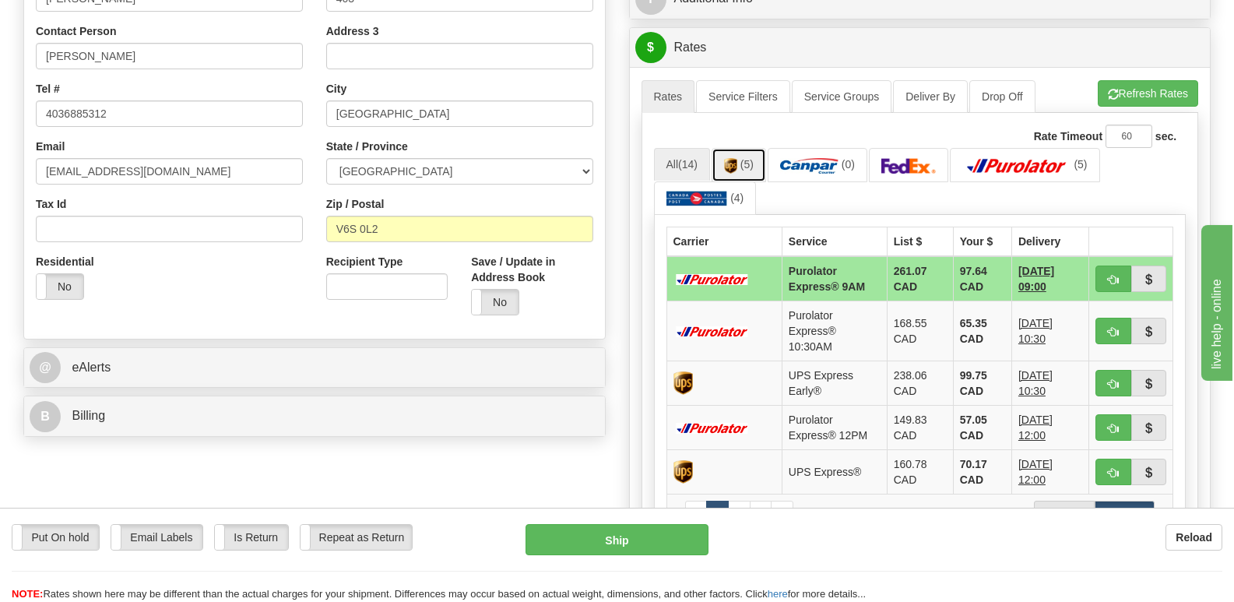
click at [743, 148] on link "(5)" at bounding box center [739, 164] width 54 height 33
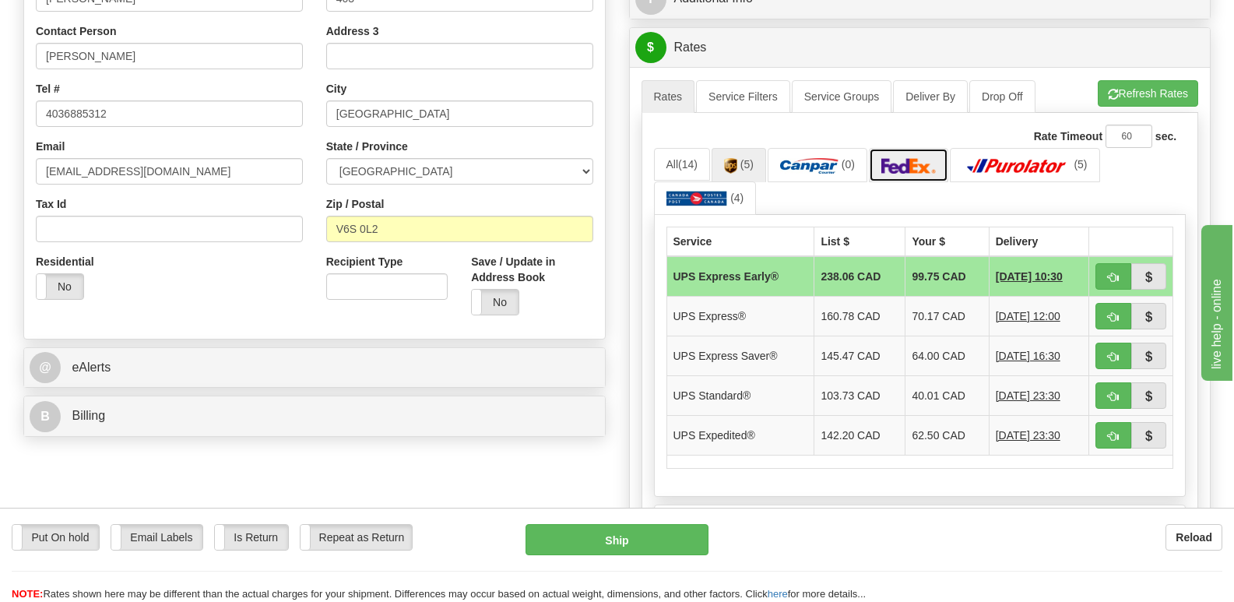
click at [910, 158] on img at bounding box center [908, 166] width 54 height 16
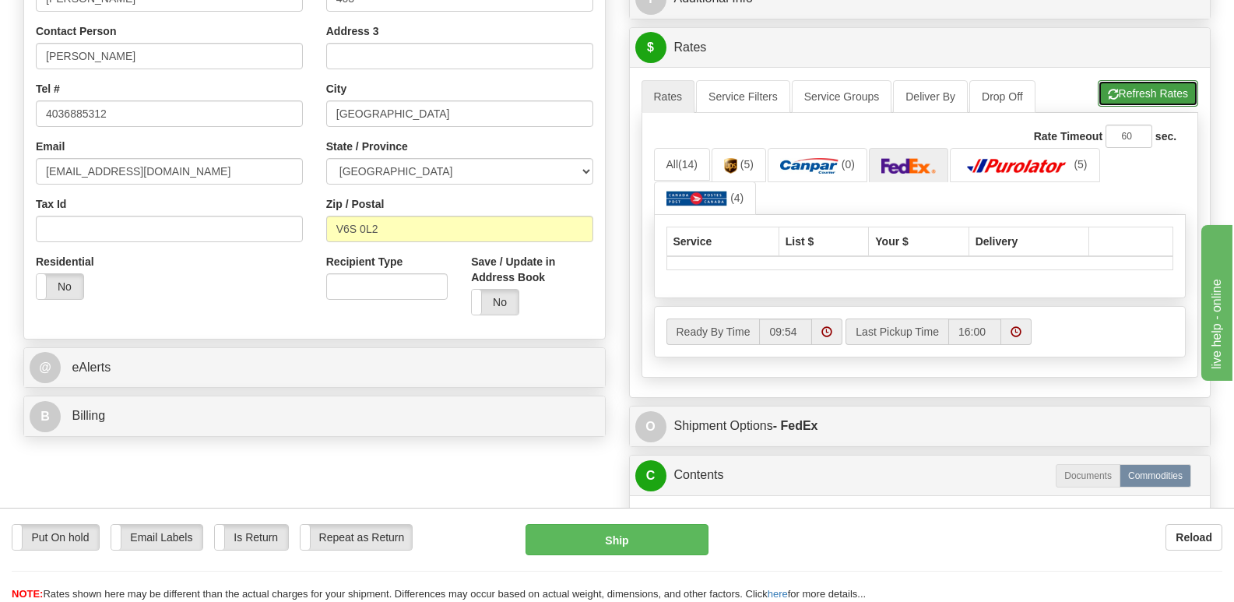
click at [1123, 80] on button "Refresh Rates" at bounding box center [1148, 93] width 100 height 26
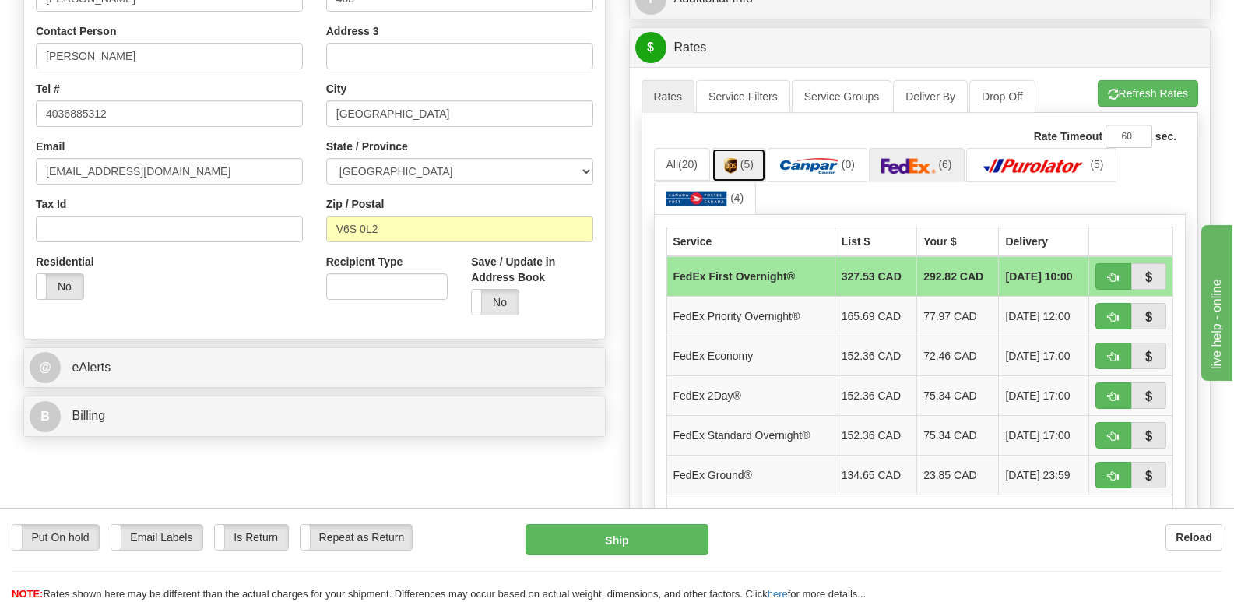
click at [733, 158] on img at bounding box center [730, 166] width 13 height 16
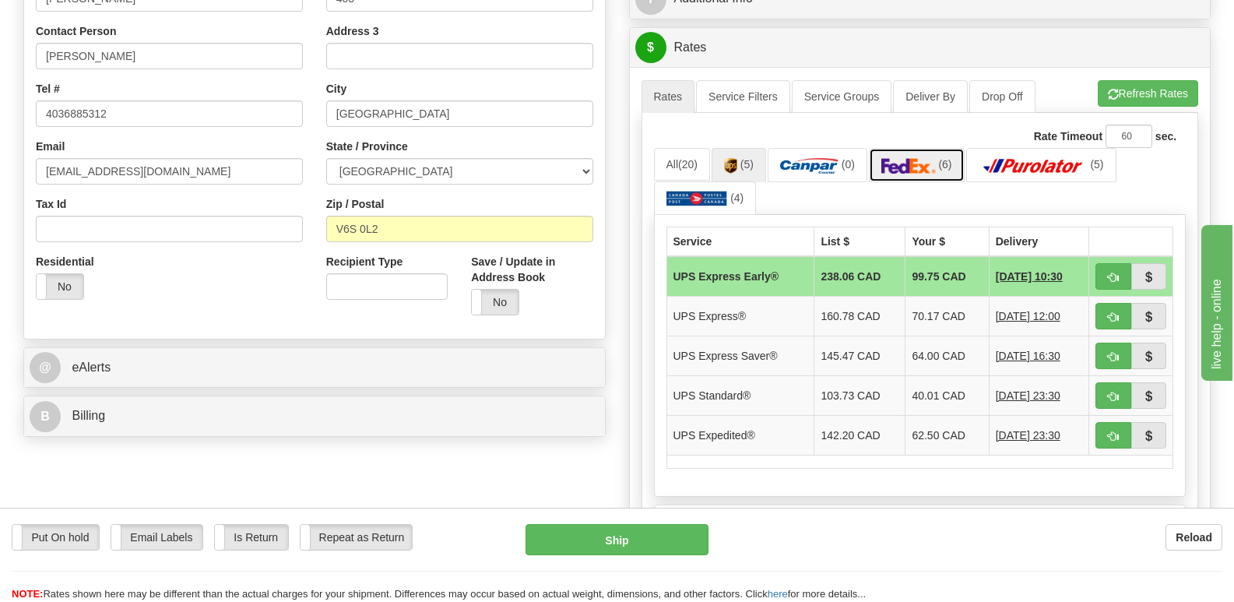
click at [903, 158] on img at bounding box center [908, 166] width 54 height 16
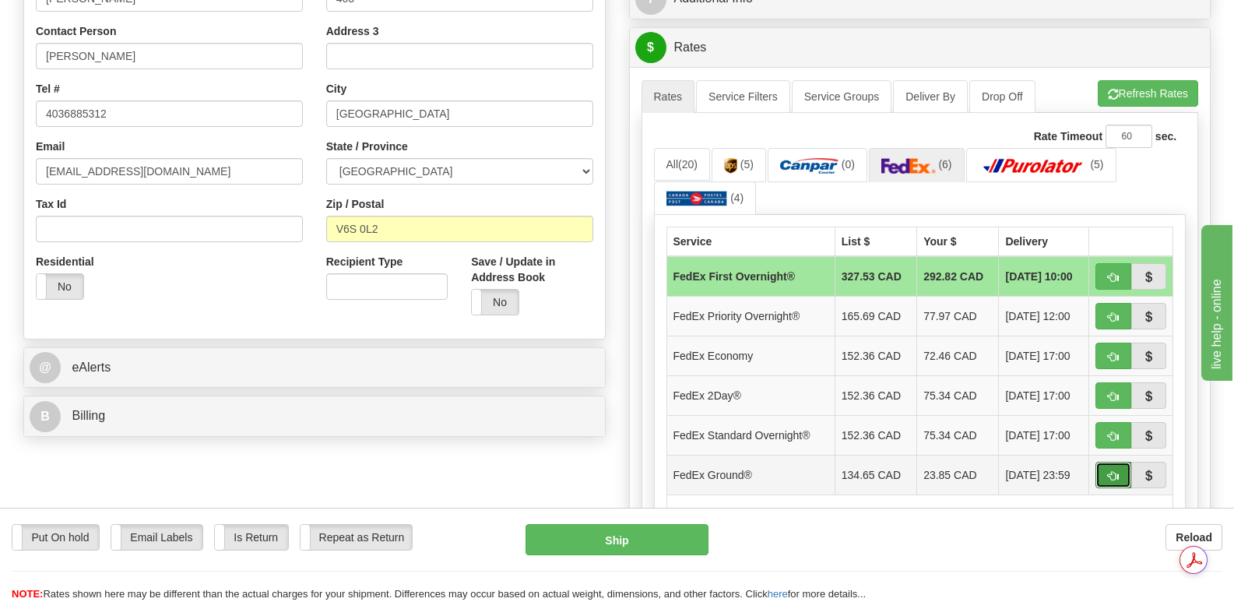
click at [1109, 471] on span "button" at bounding box center [1113, 476] width 11 height 10
type input "92"
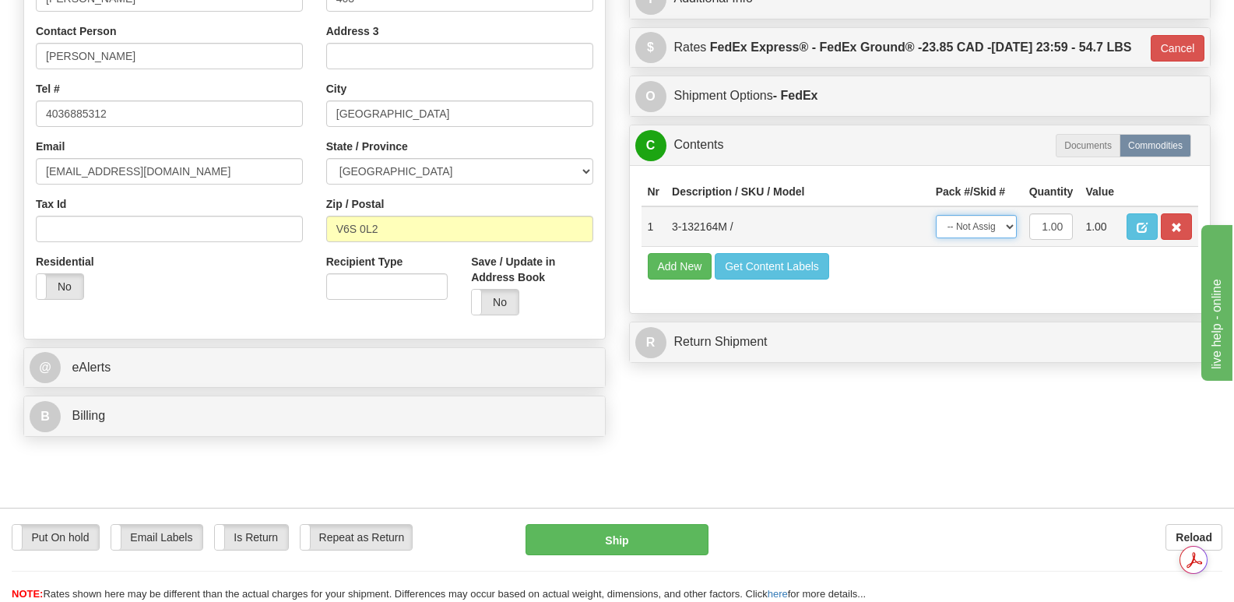
click at [1004, 220] on select "-- Not Assigned -- Package 1" at bounding box center [976, 226] width 81 height 23
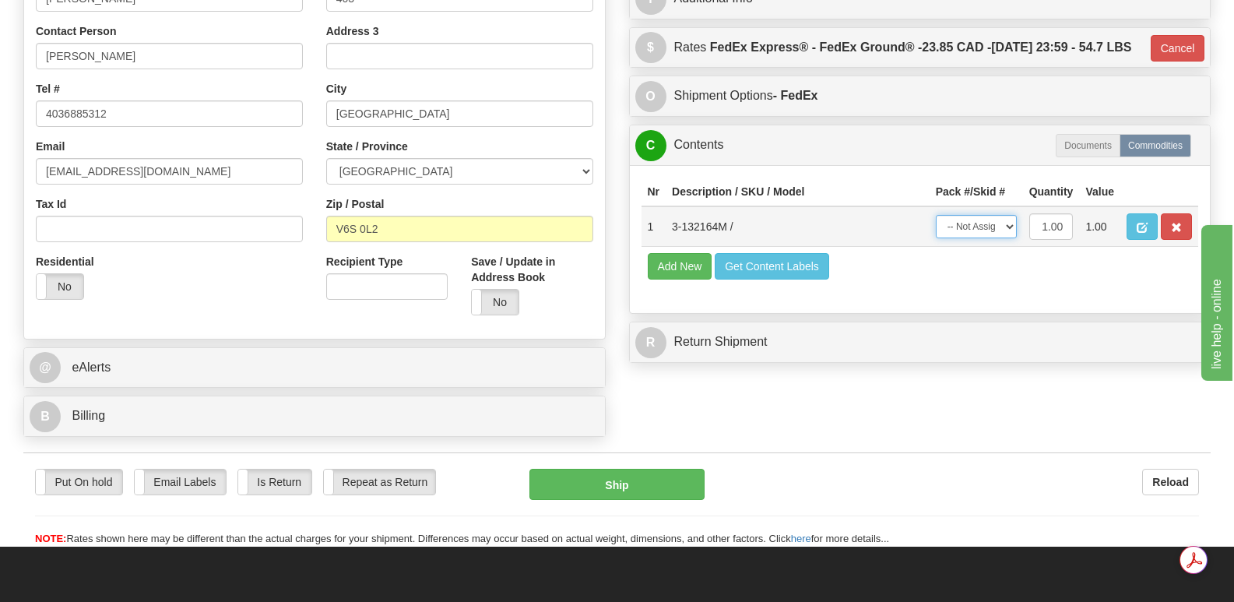
select select "0"
click at [936, 215] on select "-- Not Assigned -- Package 1" at bounding box center [976, 226] width 81 height 23
click at [614, 469] on button "Ship" at bounding box center [616, 484] width 174 height 31
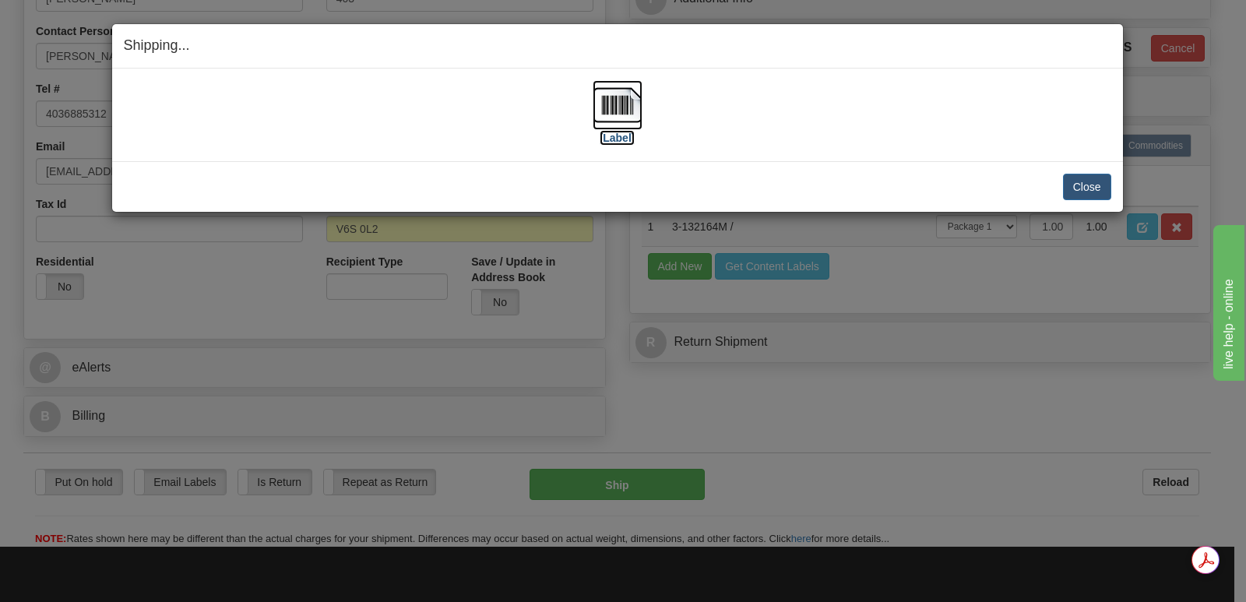
click at [617, 104] on img at bounding box center [617, 105] width 50 height 50
click at [1082, 184] on button "Close" at bounding box center [1087, 187] width 48 height 26
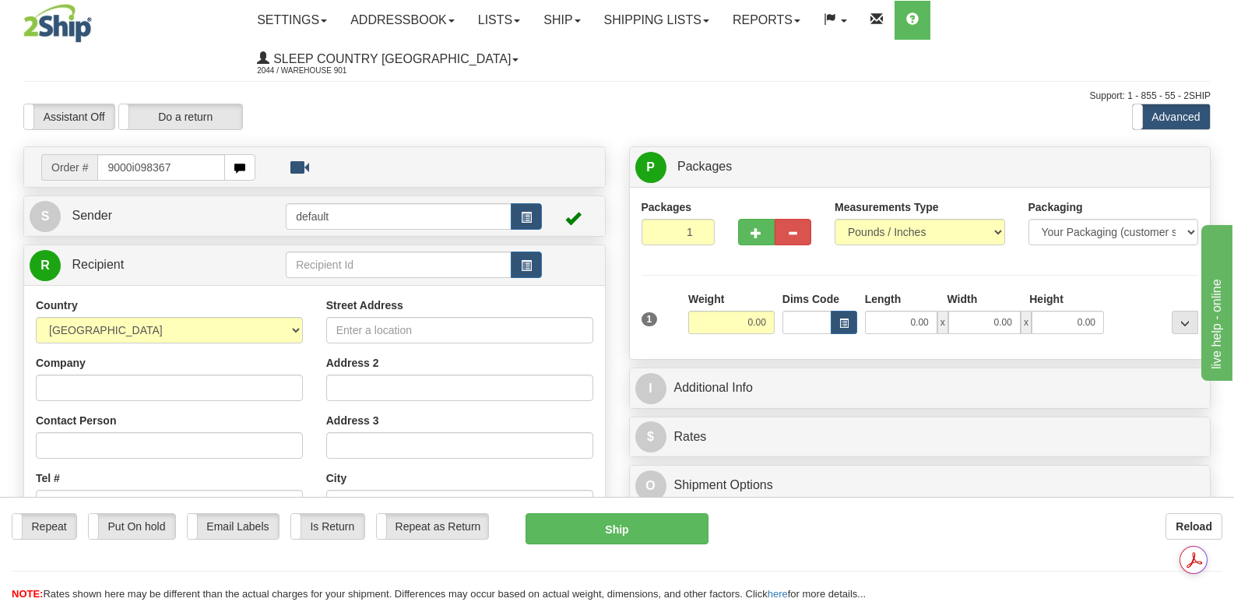
type input "9000i098367"
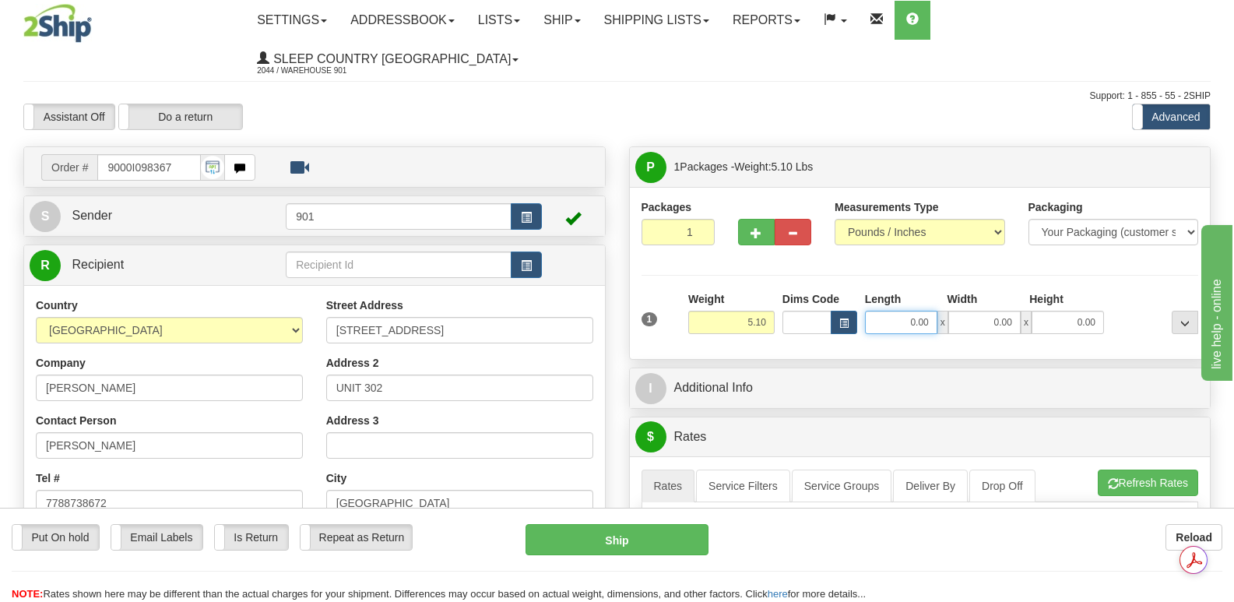
click at [884, 311] on input "0.00" at bounding box center [901, 322] width 72 height 23
type input "22.00"
click at [975, 311] on input "0.00" at bounding box center [984, 322] width 72 height 23
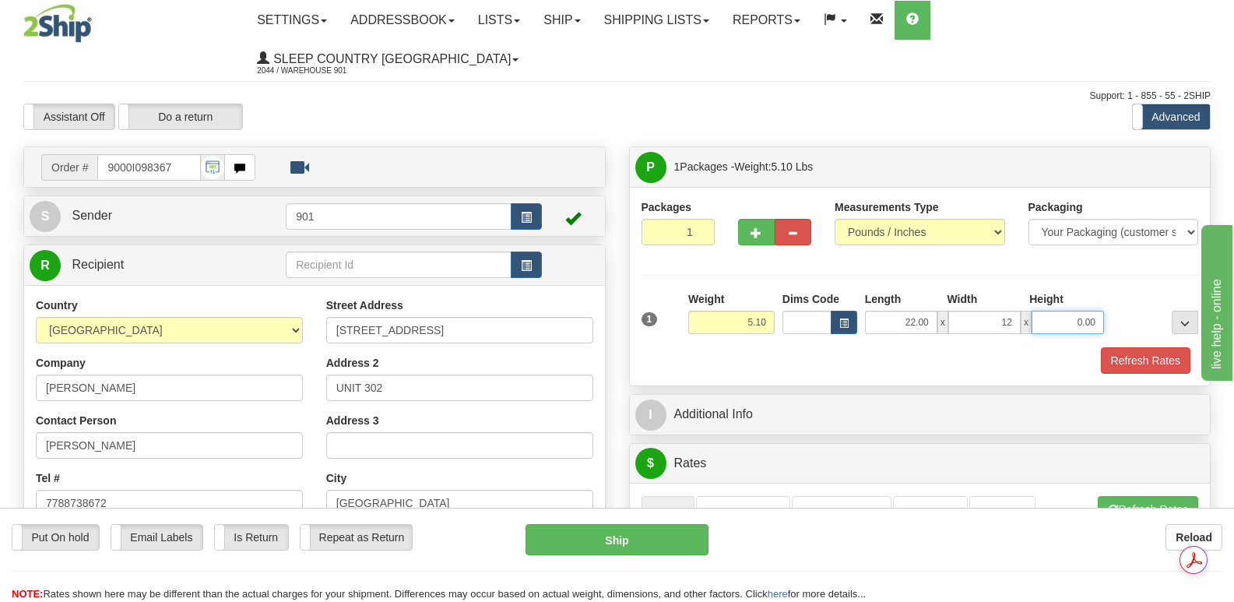
type input "12.00"
click at [1051, 311] on input "0.00" at bounding box center [1068, 322] width 72 height 23
type input "12.00"
click at [1141, 347] on button "Refresh Rates" at bounding box center [1146, 360] width 90 height 26
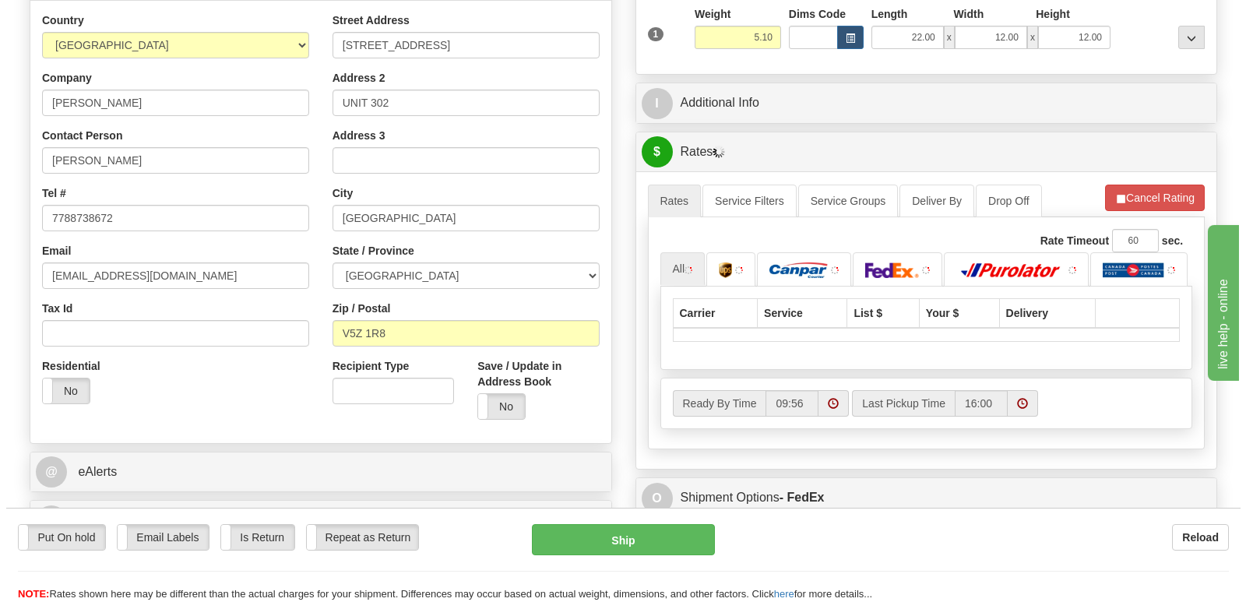
scroll to position [389, 0]
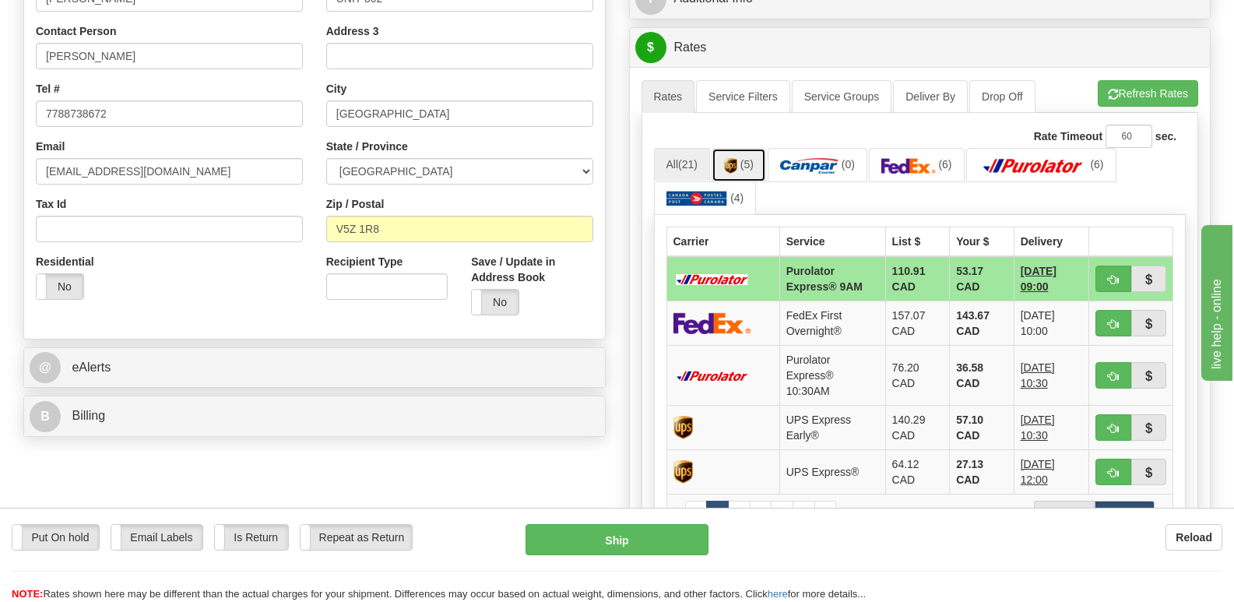
click at [743, 148] on link "(5)" at bounding box center [739, 164] width 54 height 33
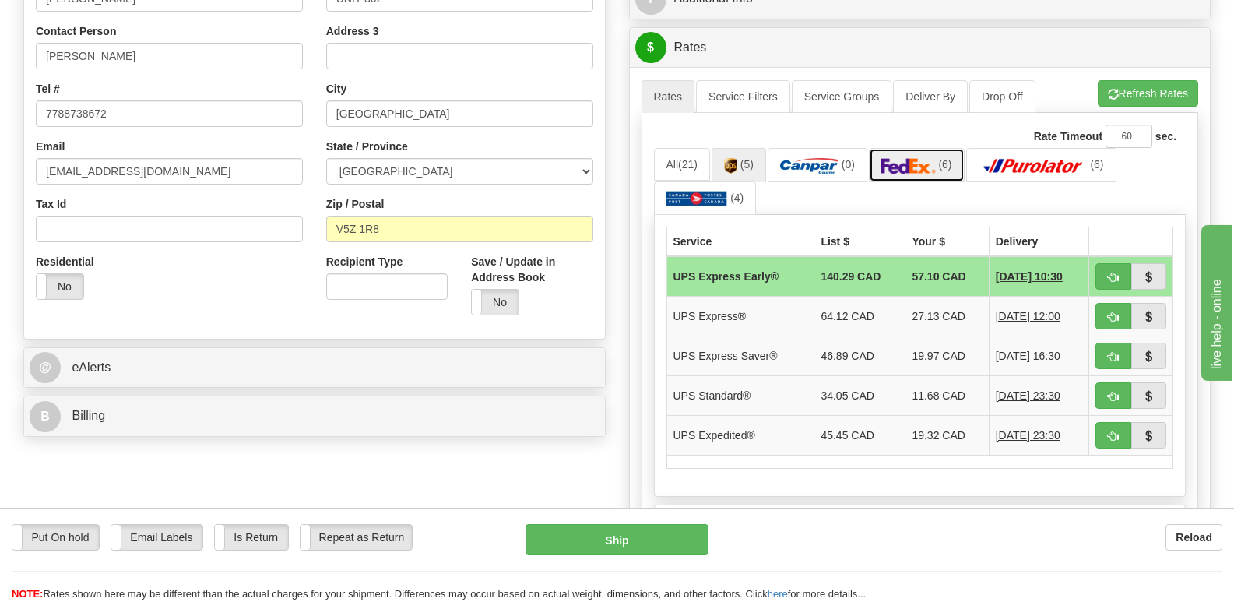
click at [925, 158] on img at bounding box center [908, 166] width 54 height 16
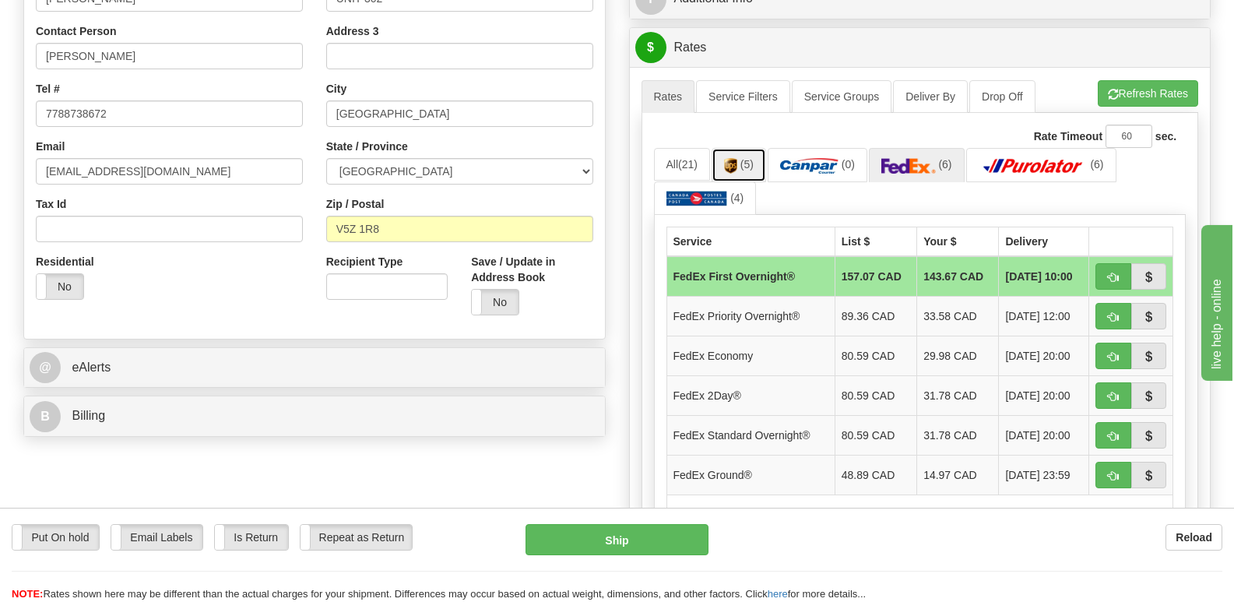
click at [737, 158] on img at bounding box center [730, 166] width 13 height 16
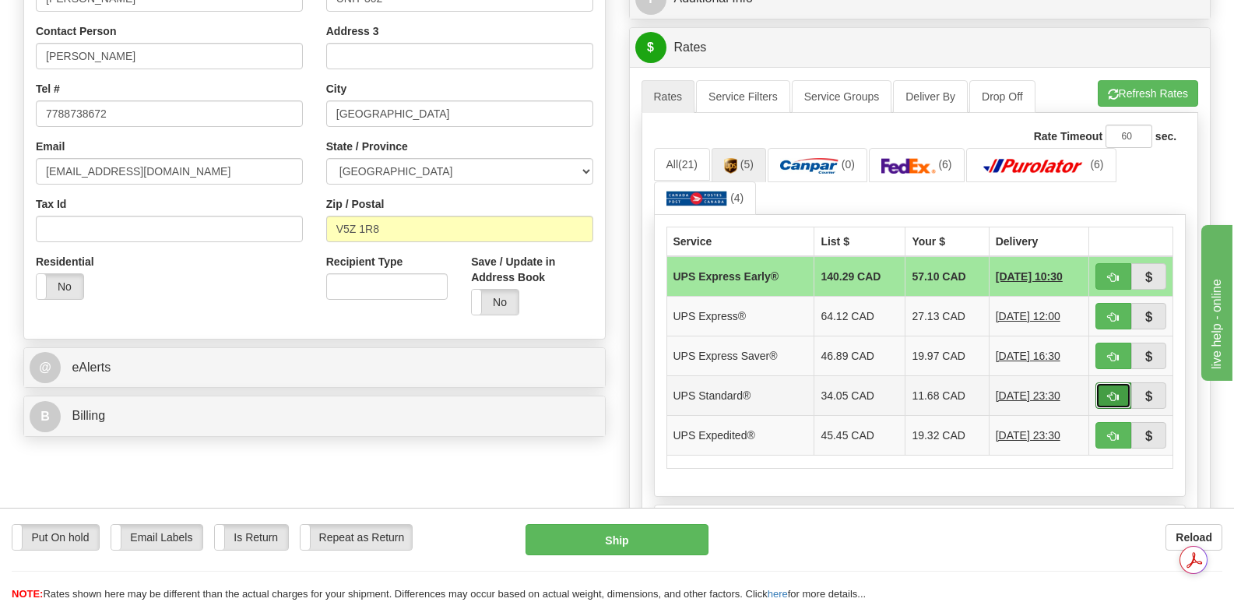
click at [1108, 392] on span "button" at bounding box center [1113, 397] width 11 height 10
type input "11"
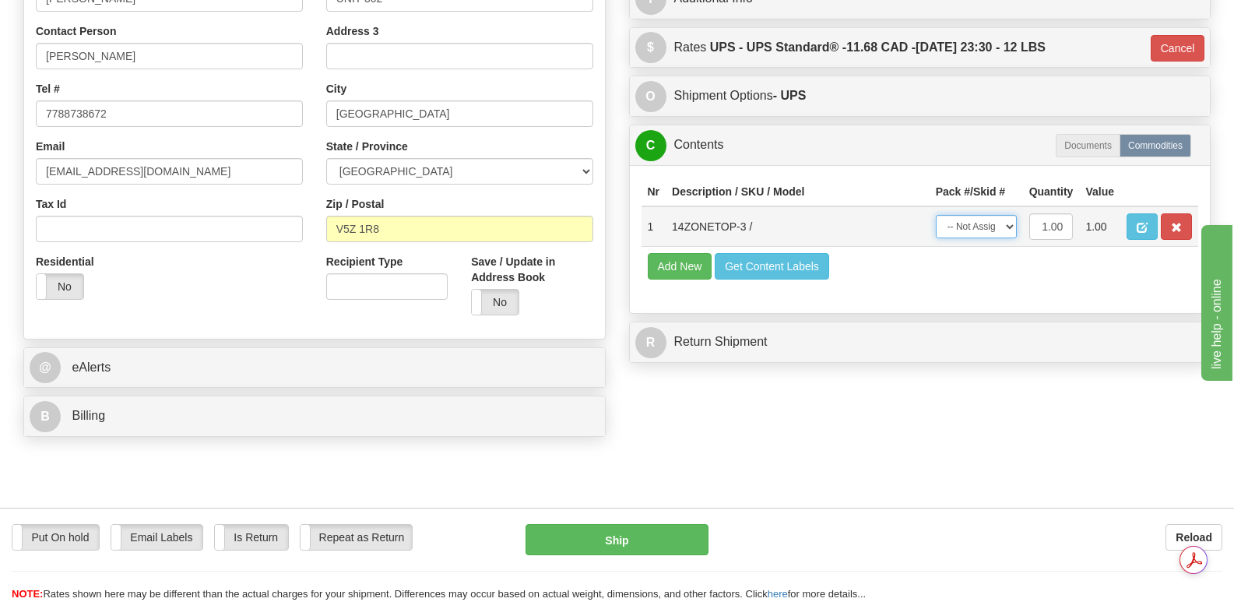
click at [1010, 215] on select "-- Not Assigned -- Package 1" at bounding box center [976, 226] width 81 height 23
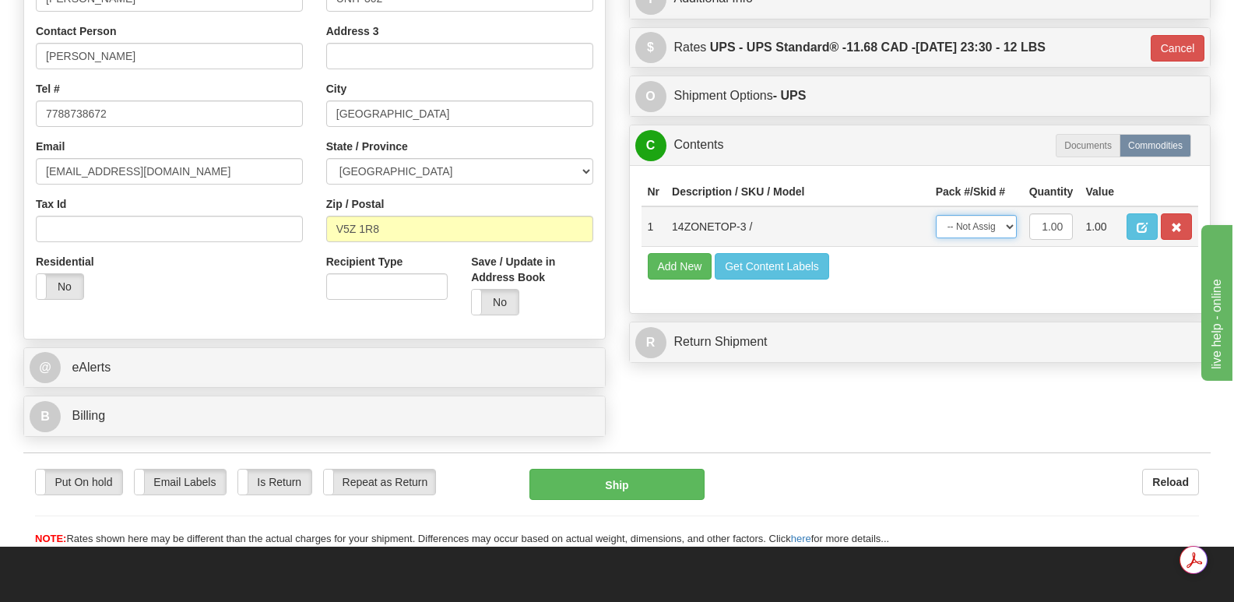
select select "0"
click at [936, 215] on select "-- Not Assigned -- Package 1" at bounding box center [976, 226] width 81 height 23
click at [617, 469] on button "Ship" at bounding box center [616, 484] width 174 height 31
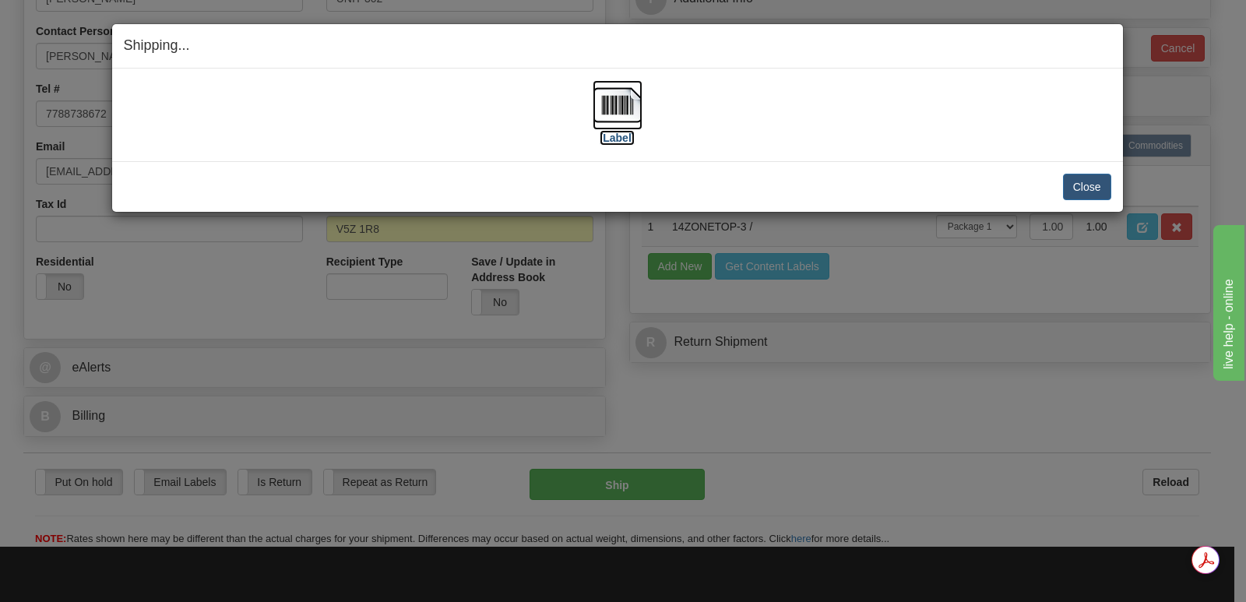
click at [610, 95] on img at bounding box center [617, 105] width 50 height 50
click at [1089, 182] on button "Close" at bounding box center [1087, 187] width 48 height 26
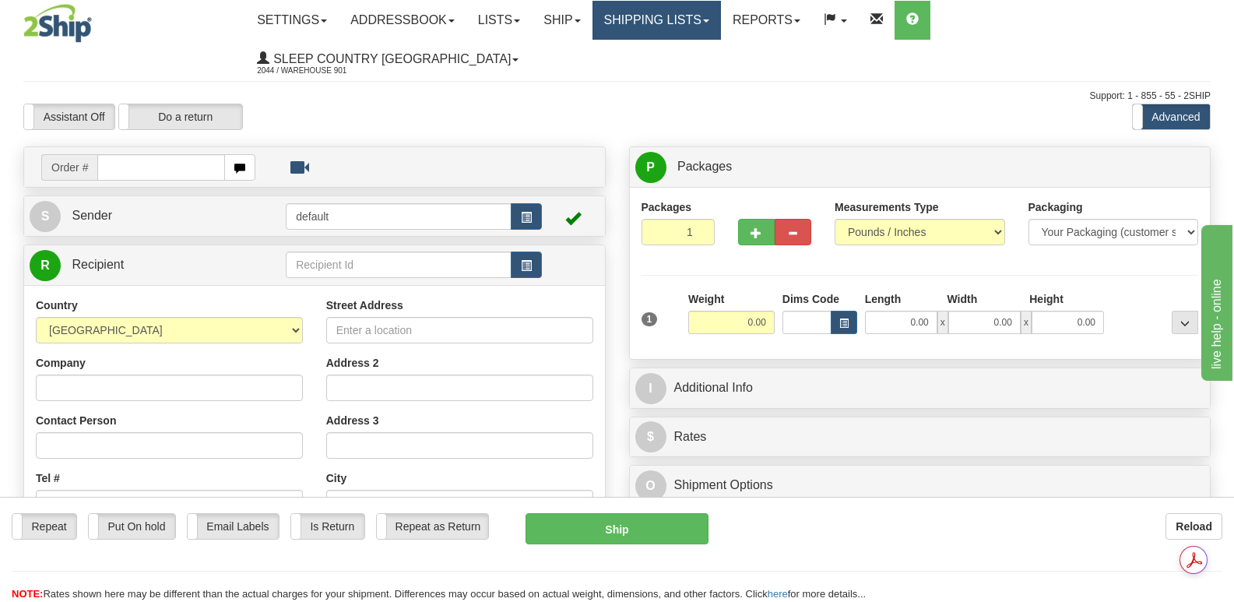
click at [694, 18] on link "Shipping lists" at bounding box center [656, 20] width 128 height 39
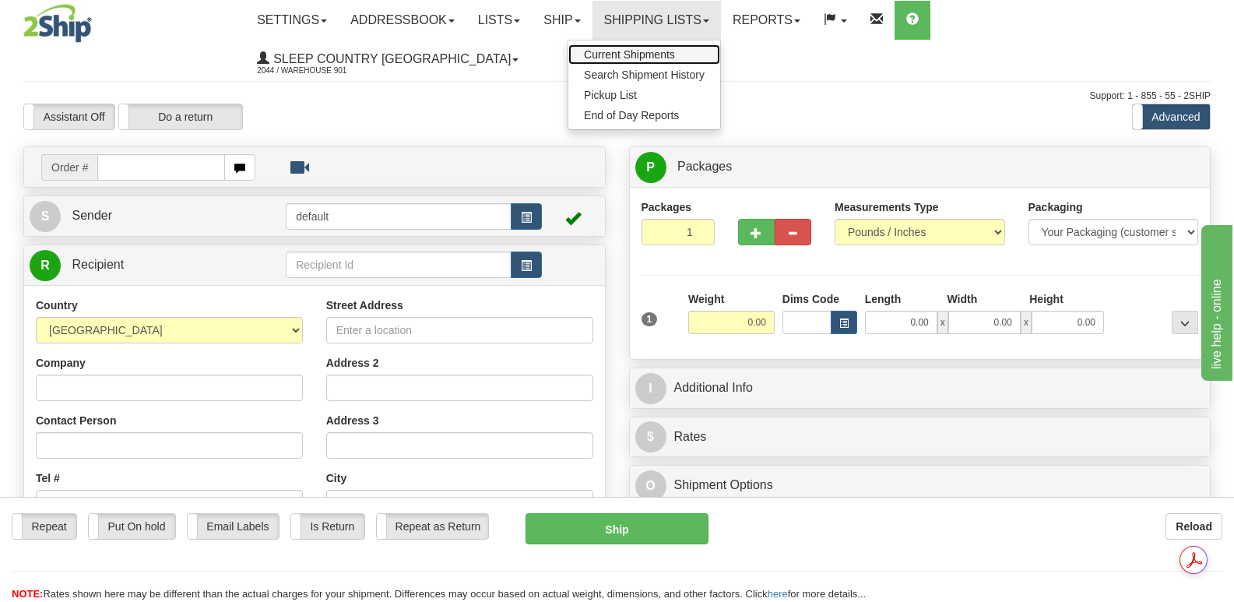
click at [675, 54] on span "Current Shipments" at bounding box center [629, 54] width 91 height 12
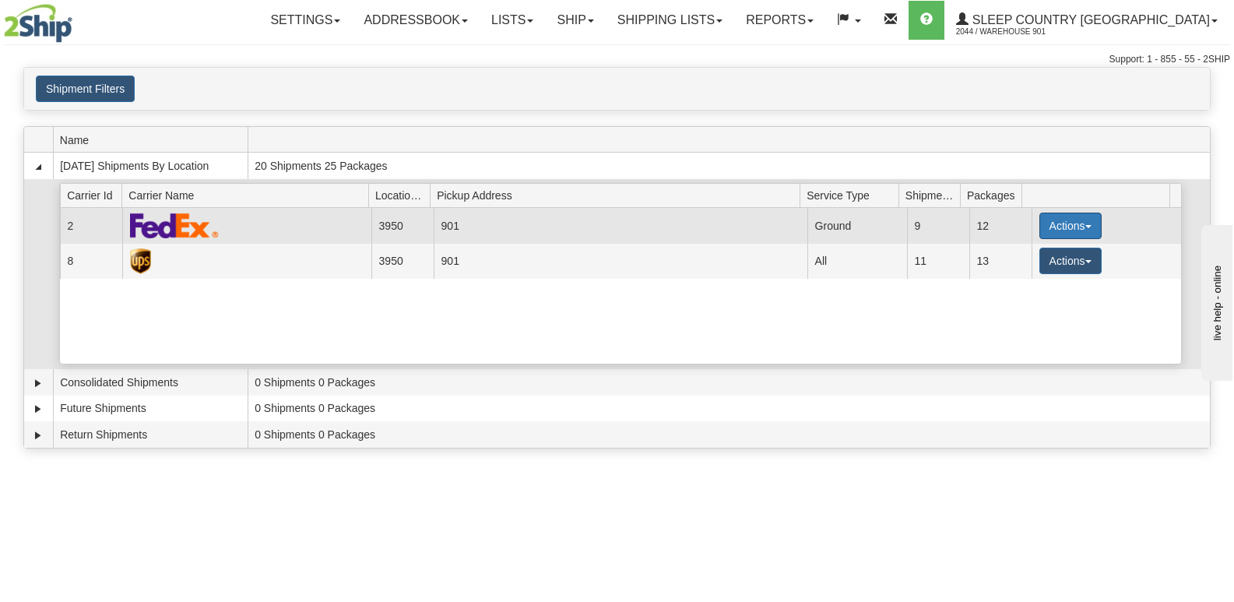
click at [1080, 224] on button "Actions" at bounding box center [1070, 226] width 62 height 26
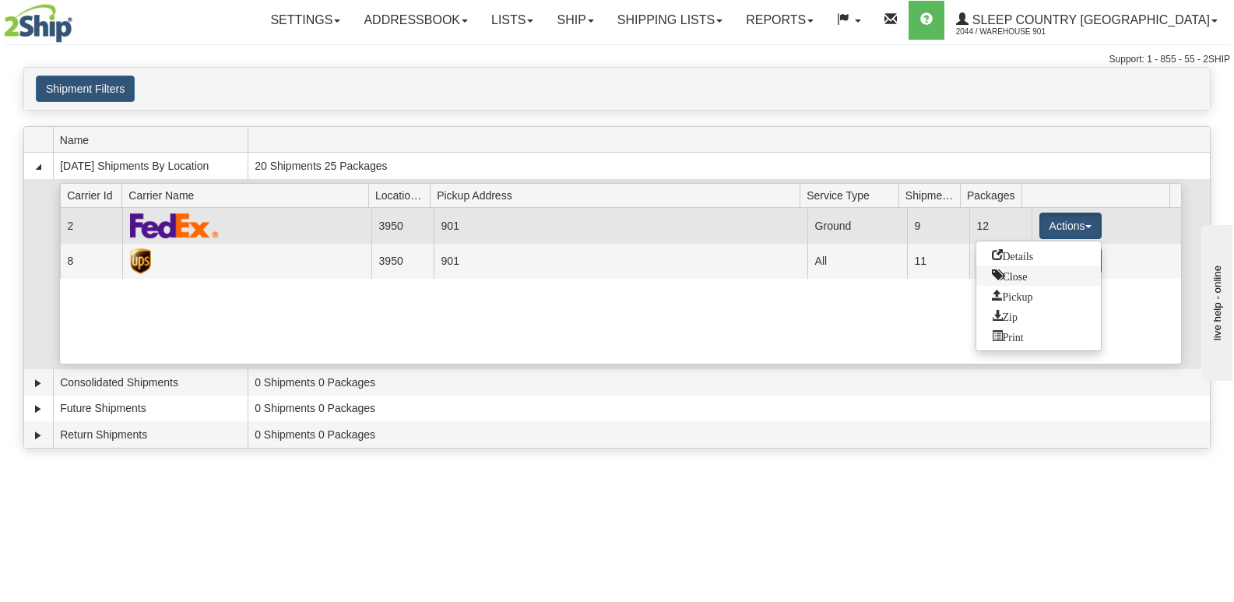
click at [1013, 275] on span "Close" at bounding box center [1010, 274] width 36 height 11
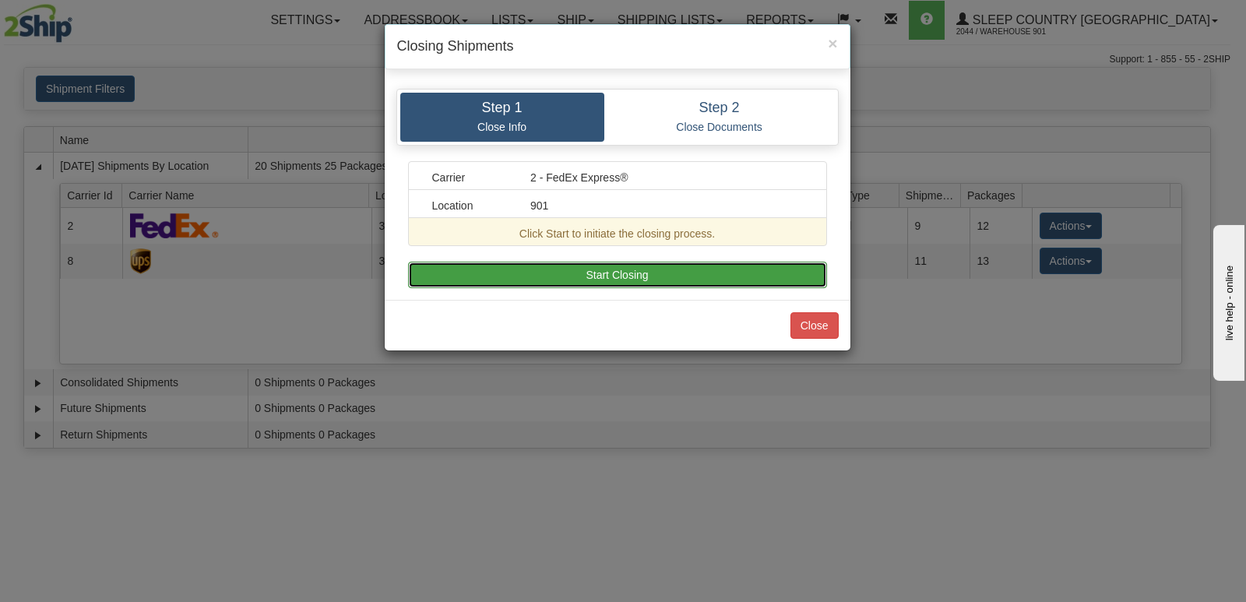
click at [630, 271] on button "Start Closing" at bounding box center [617, 275] width 419 height 26
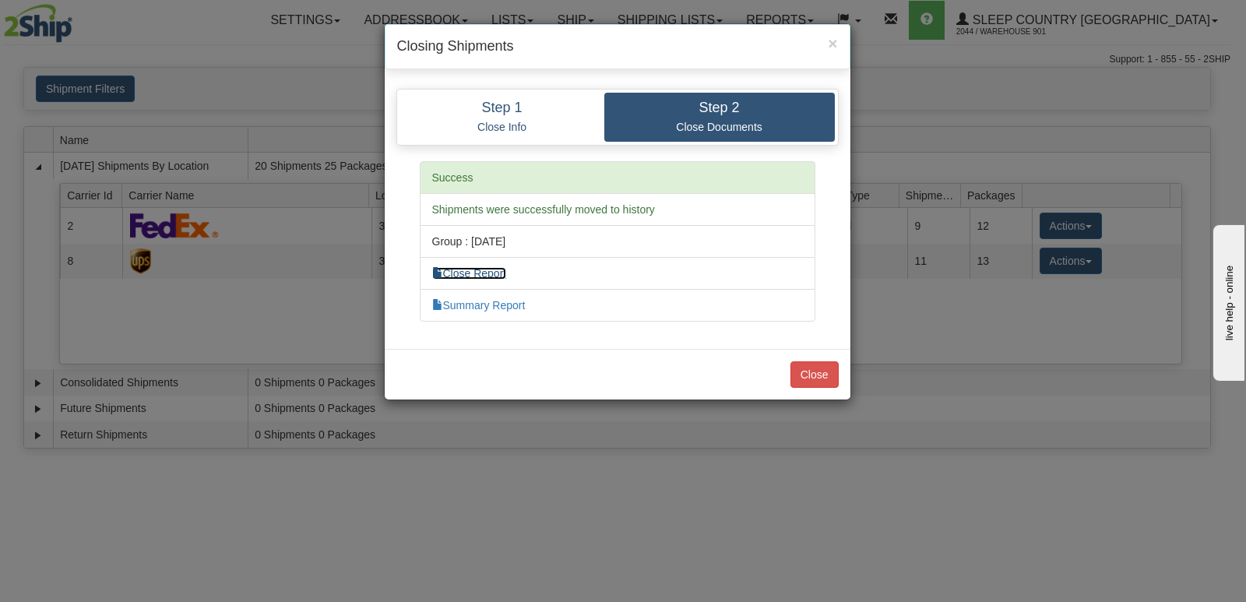
click at [504, 274] on link "Close Report" at bounding box center [469, 273] width 75 height 12
click at [504, 300] on link "Summary Report" at bounding box center [478, 305] width 93 height 12
click at [819, 371] on button "Close" at bounding box center [814, 374] width 48 height 26
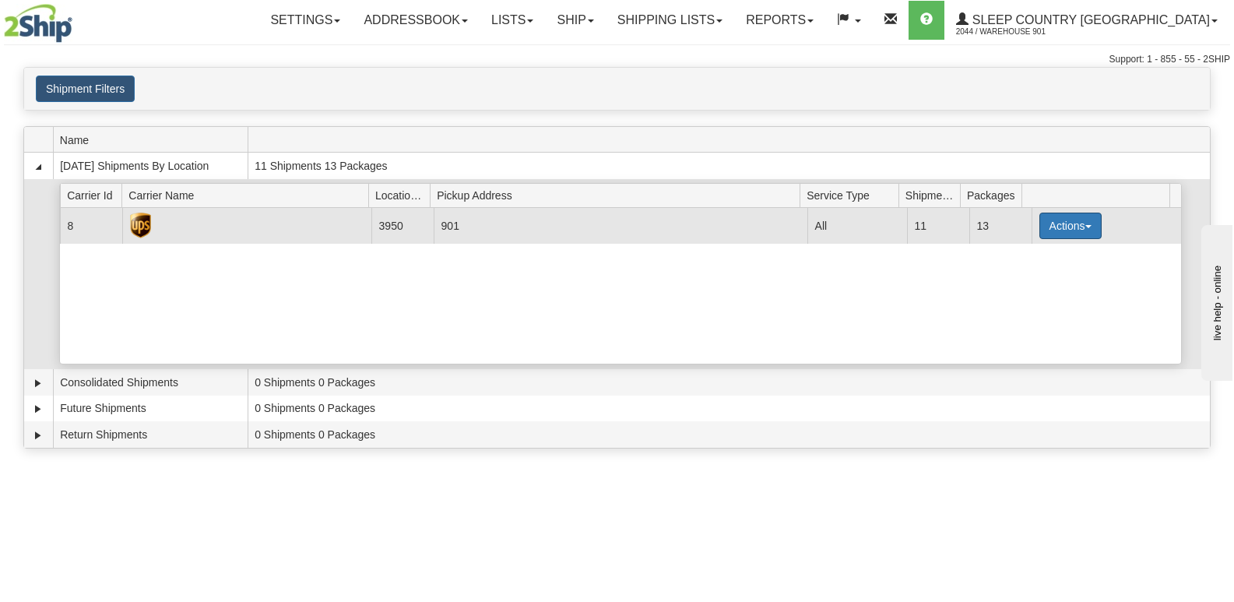
click at [1085, 226] on span "button" at bounding box center [1088, 226] width 6 height 3
click at [1013, 279] on span "Close" at bounding box center [1010, 274] width 36 height 11
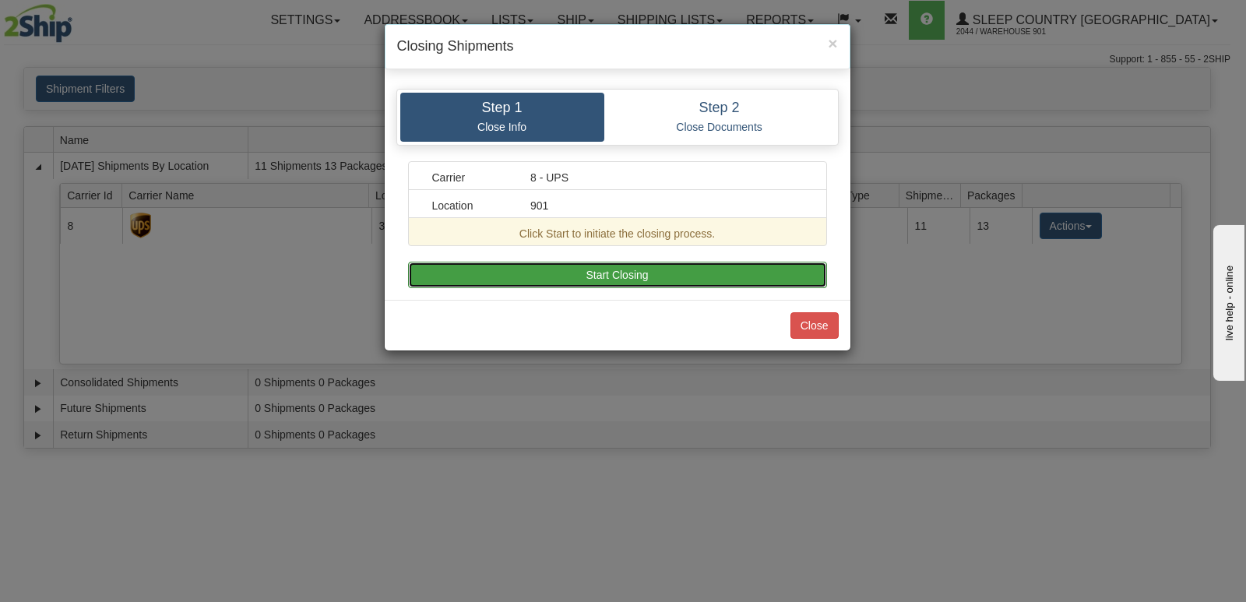
click at [610, 269] on button "Start Closing" at bounding box center [617, 275] width 419 height 26
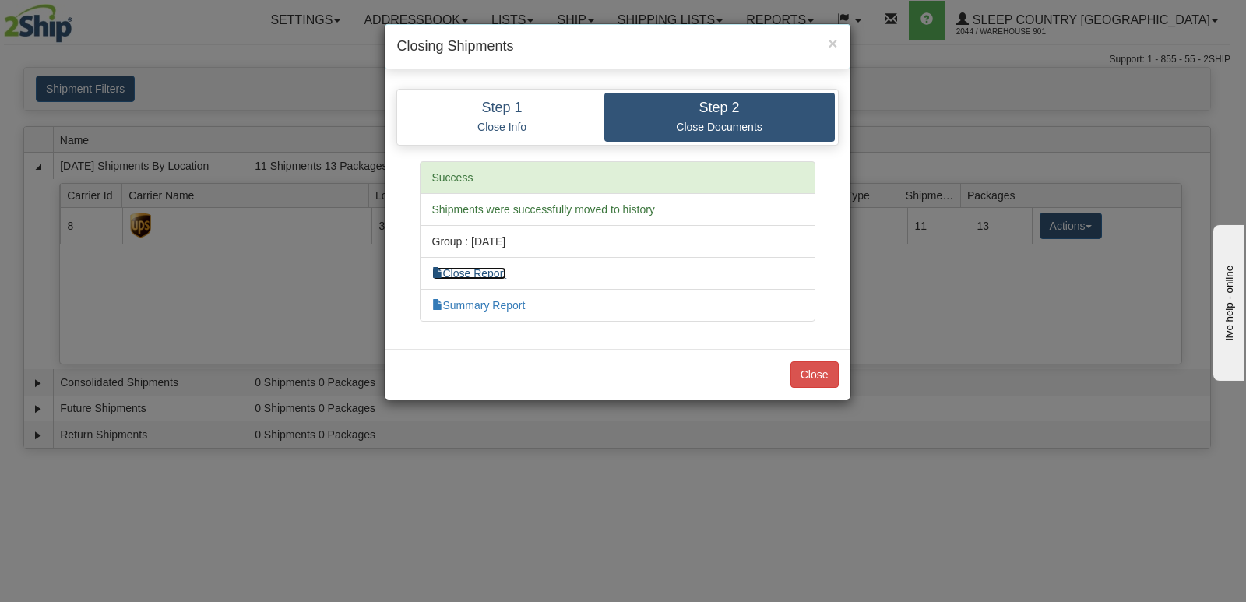
click at [480, 271] on link "Close Report" at bounding box center [469, 273] width 75 height 12
click at [471, 302] on link "Summary Report" at bounding box center [478, 305] width 93 height 12
click at [803, 368] on button "Close" at bounding box center [814, 374] width 48 height 26
